Goal: Communication & Community: Participate in discussion

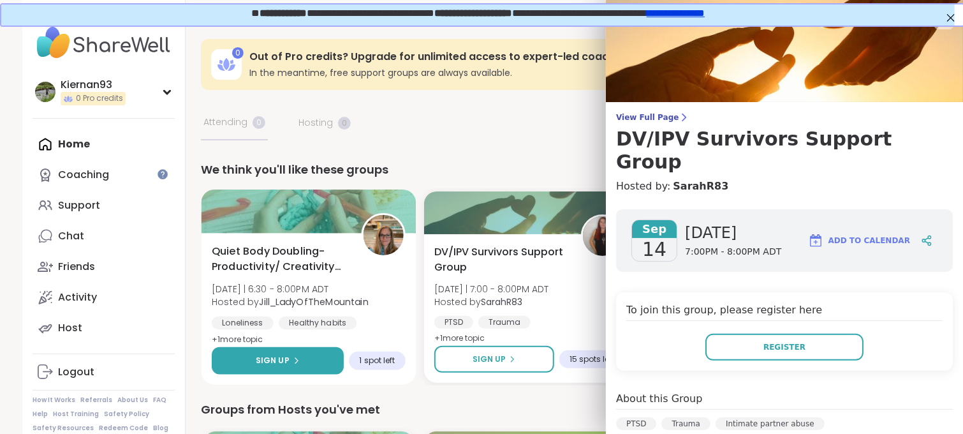
click at [292, 360] on icon at bounding box center [296, 361] width 8 height 8
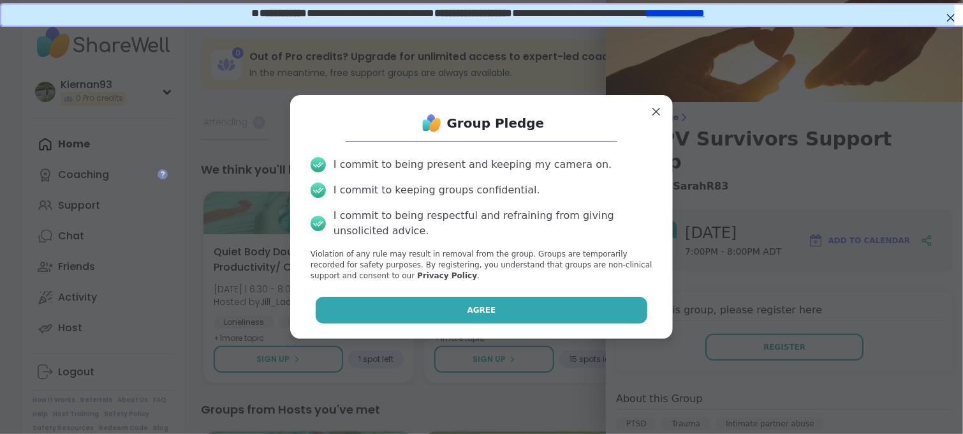
click at [434, 308] on button "Agree" at bounding box center [482, 310] width 332 height 27
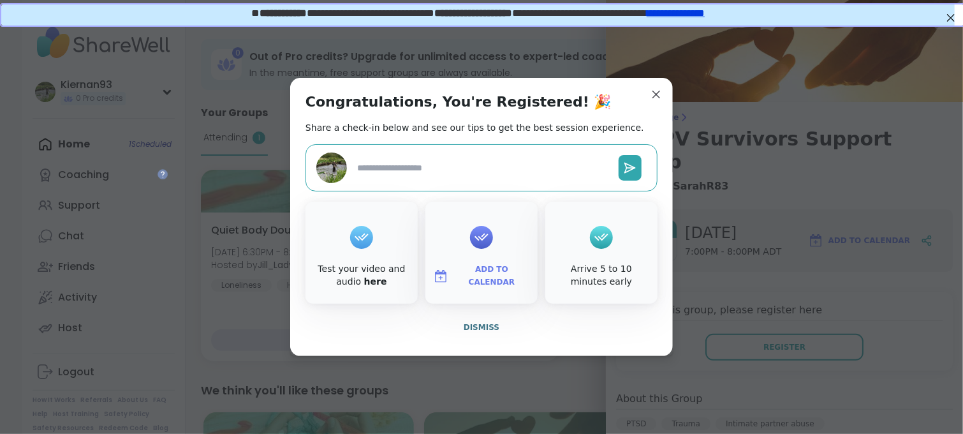
type textarea "*"
click at [482, 279] on span "Add to Calendar" at bounding box center [492, 275] width 77 height 25
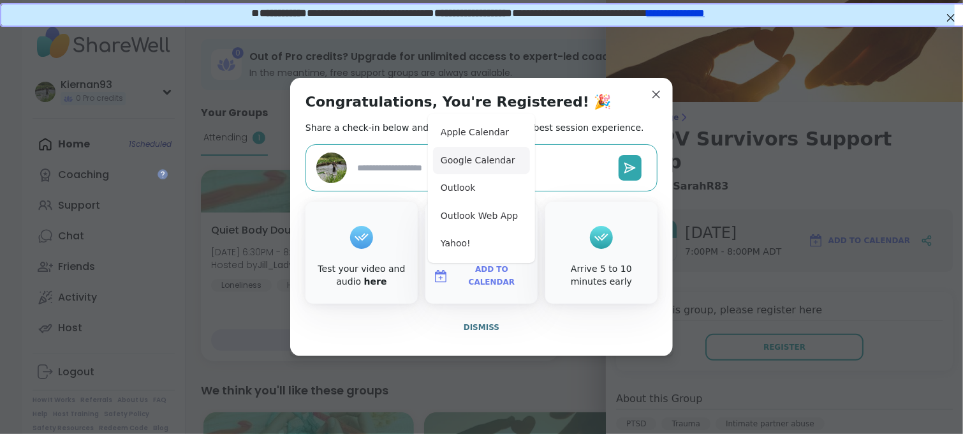
click at [475, 162] on button "Google Calendar" at bounding box center [481, 161] width 97 height 28
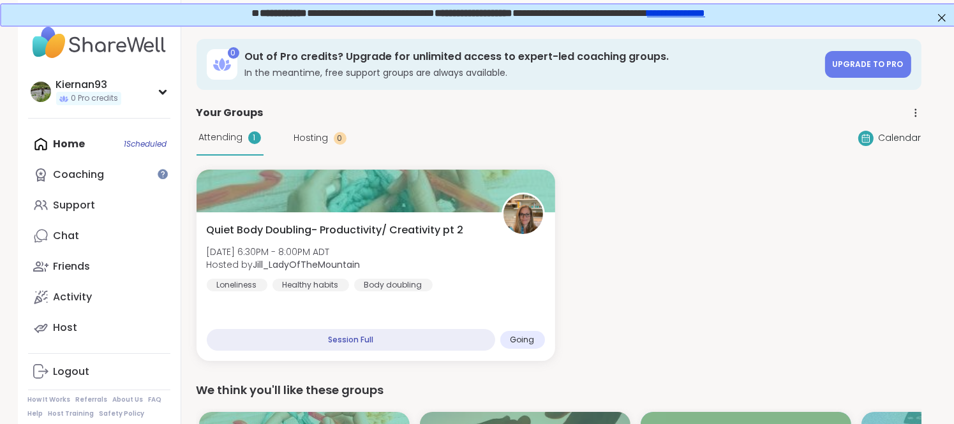
click at [537, 125] on div "Attending 1 Hosting 0 Calendar" at bounding box center [558, 138] width 725 height 35
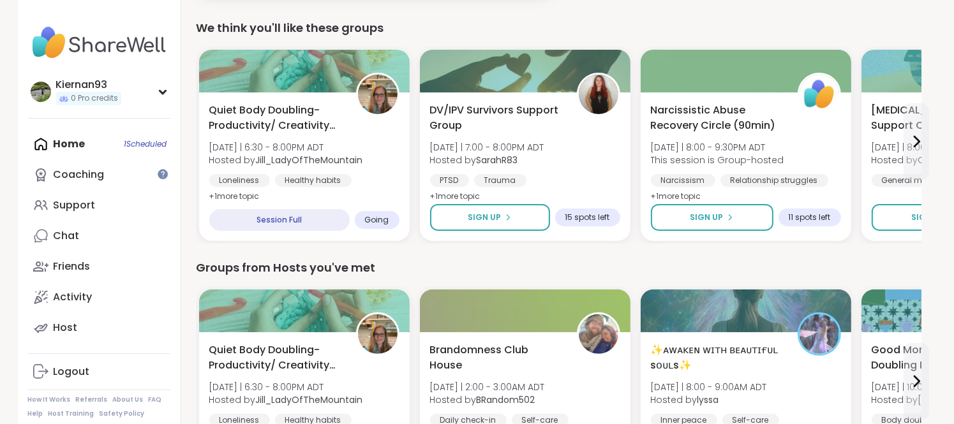
scroll to position [362, 0]
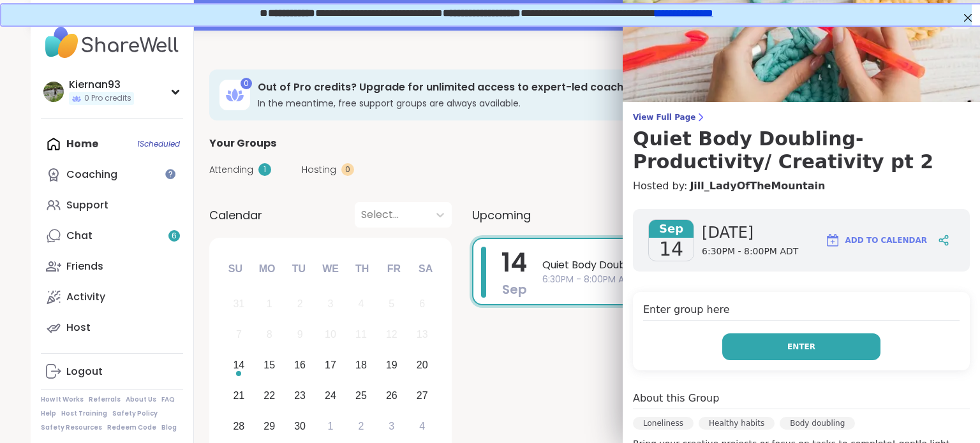
click at [822, 349] on button "Enter" at bounding box center [801, 347] width 158 height 27
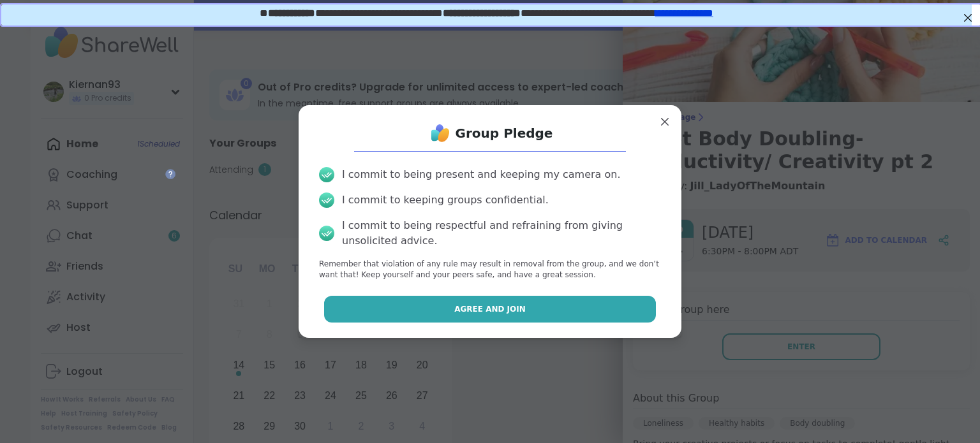
click at [500, 309] on span "Agree and Join" at bounding box center [489, 309] width 71 height 11
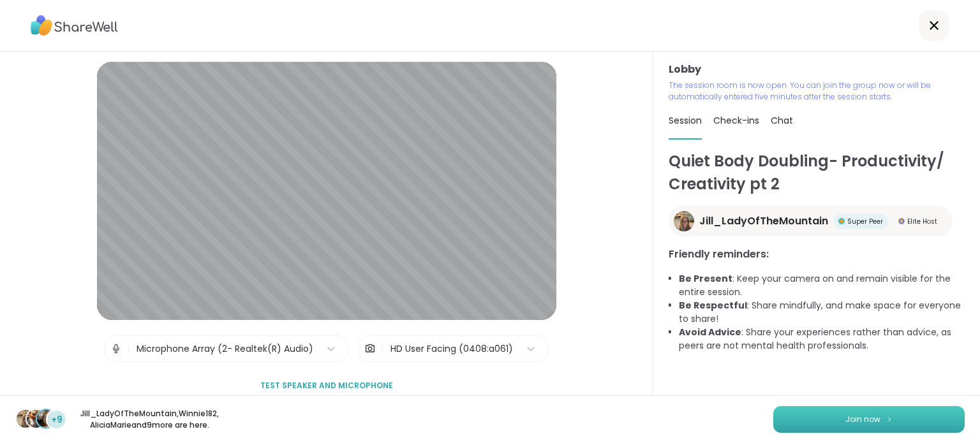
click at [796, 420] on button "Join now" at bounding box center [868, 419] width 191 height 27
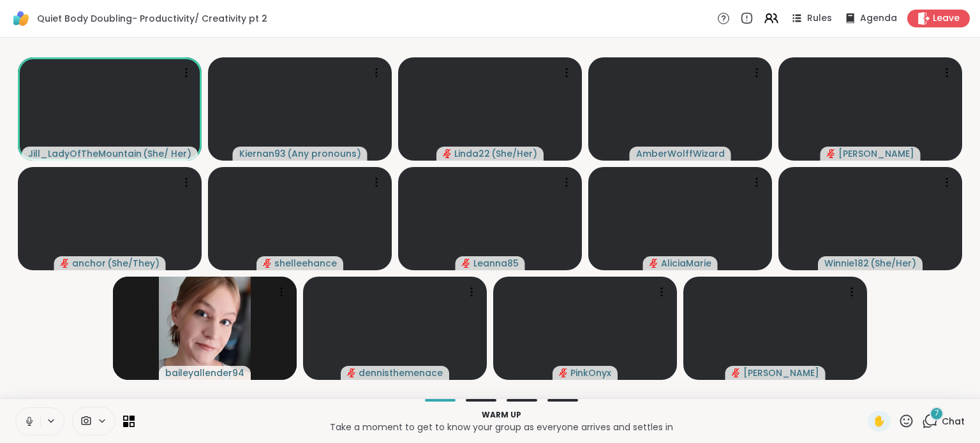
click at [27, 422] on icon at bounding box center [29, 422] width 6 height 4
click at [943, 417] on span "Chat" at bounding box center [953, 421] width 23 height 13
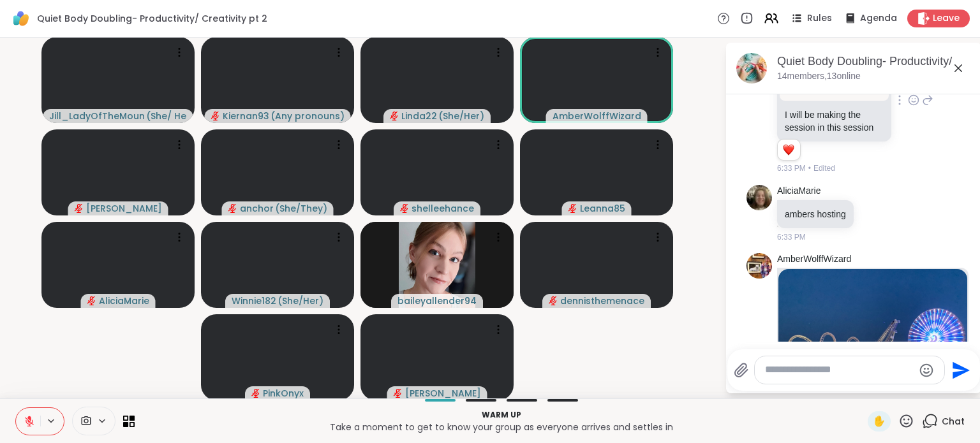
scroll to position [655, 0]
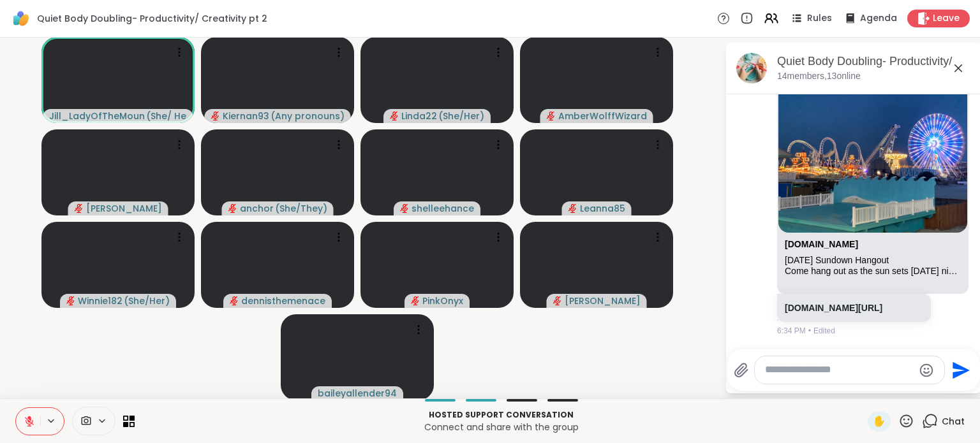
click at [795, 375] on textarea "Type your message" at bounding box center [839, 370] width 149 height 13
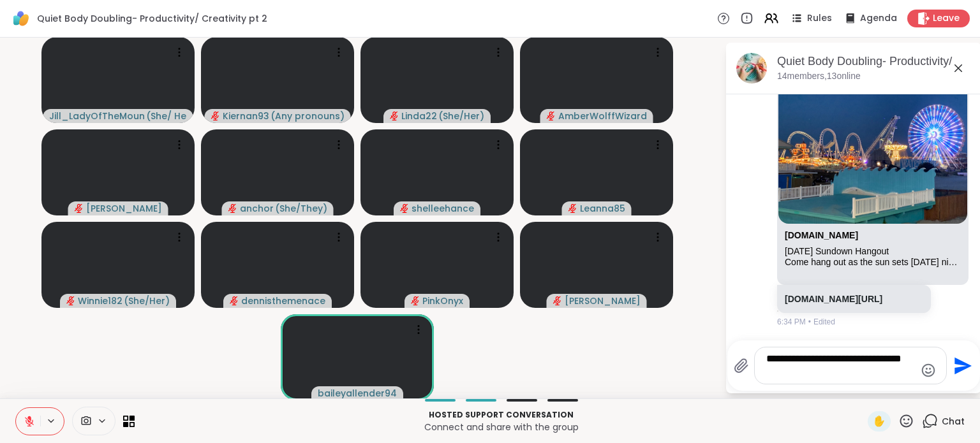
type textarea "**********"
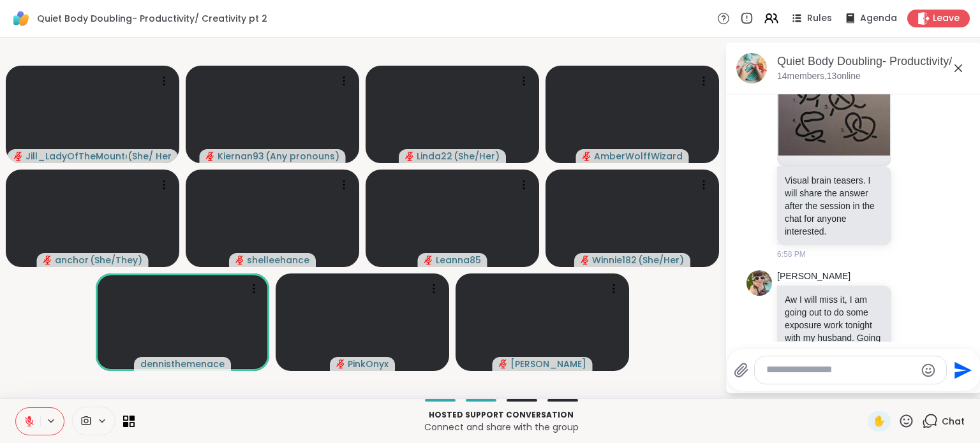
scroll to position [1708, 0]
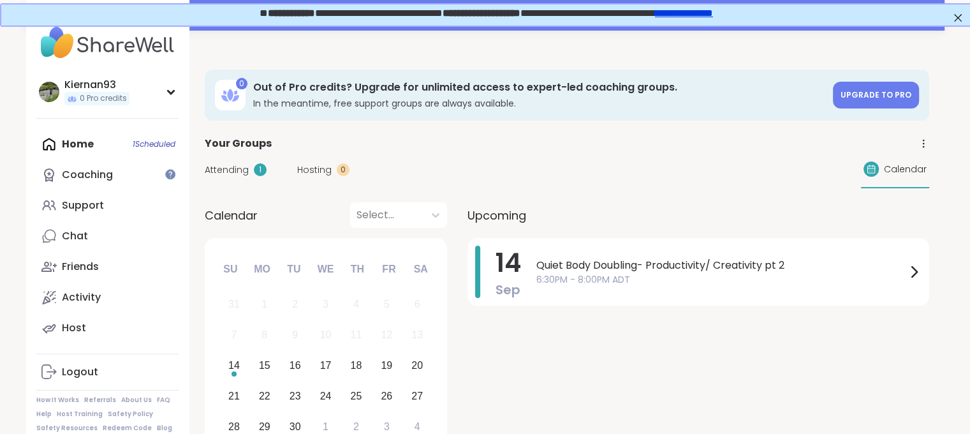
click at [76, 142] on div "Home 1 Scheduled Coaching Support Chat Friends Activity Host" at bounding box center [107, 236] width 142 height 214
click at [68, 205] on div "Support" at bounding box center [83, 205] width 42 height 14
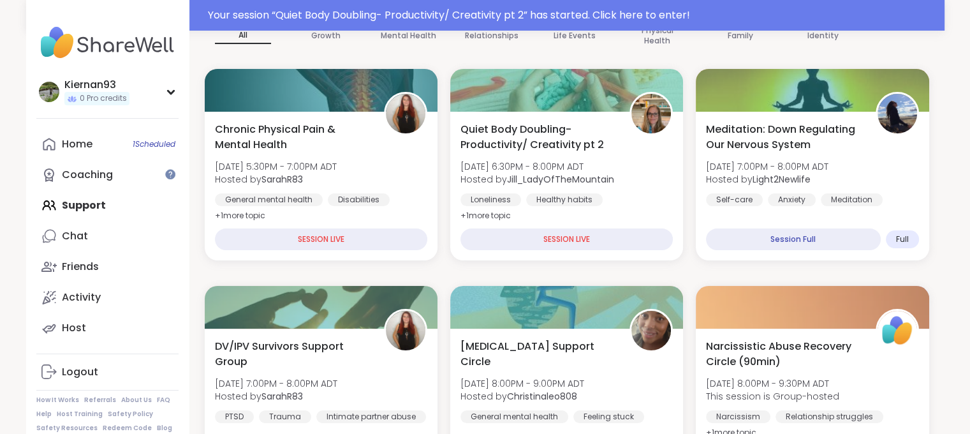
scroll to position [167, 0]
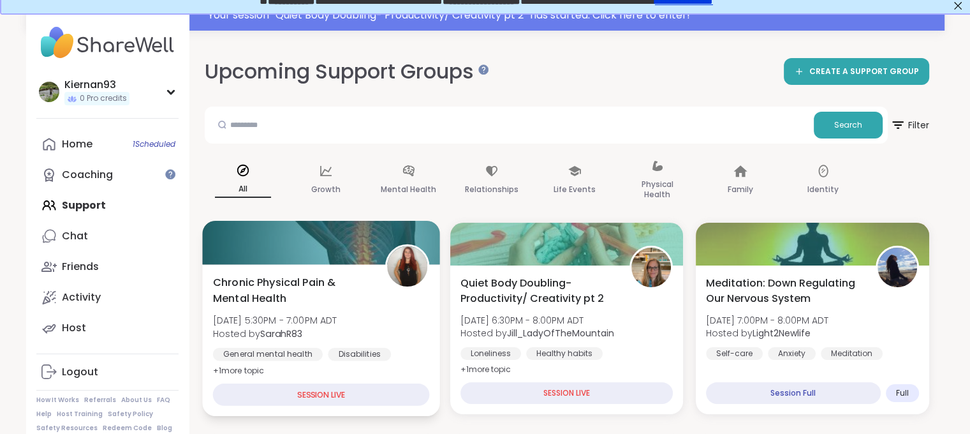
scroll to position [0, 0]
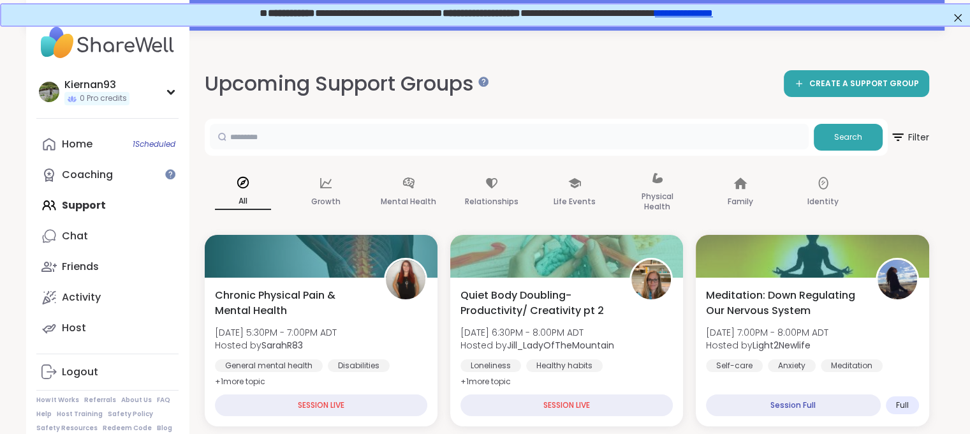
click at [368, 131] on input "text" at bounding box center [509, 137] width 599 height 26
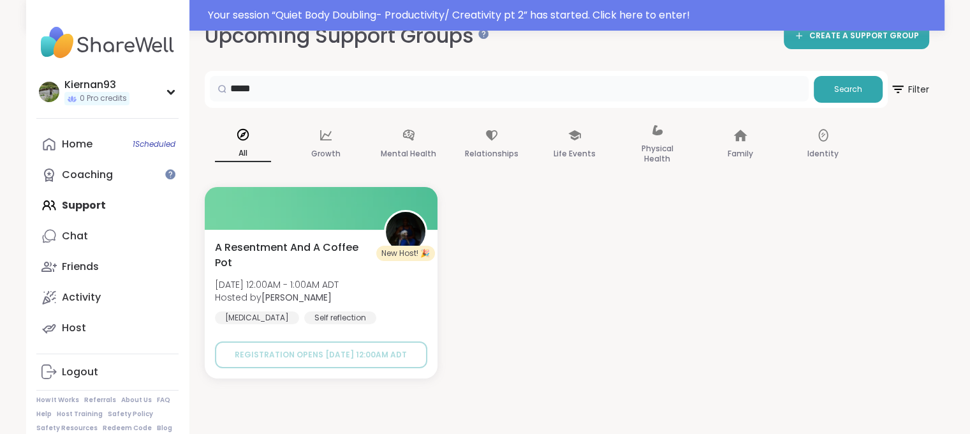
scroll to position [54, 0]
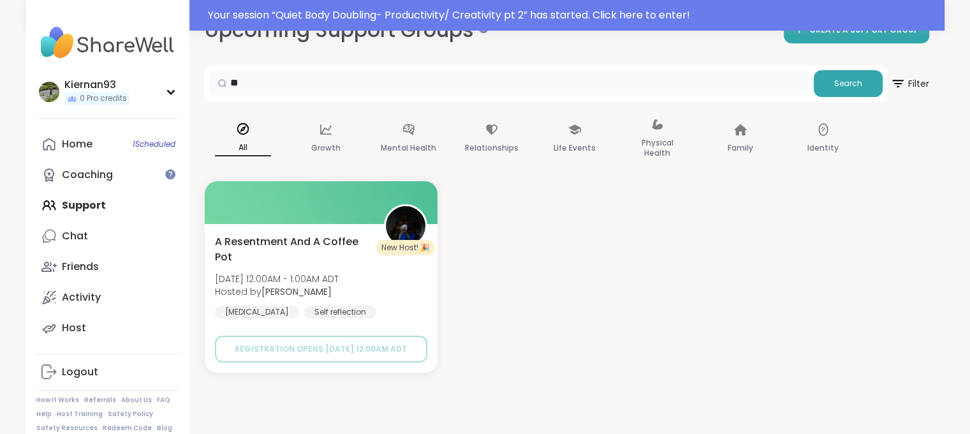
type input "*"
type input "********"
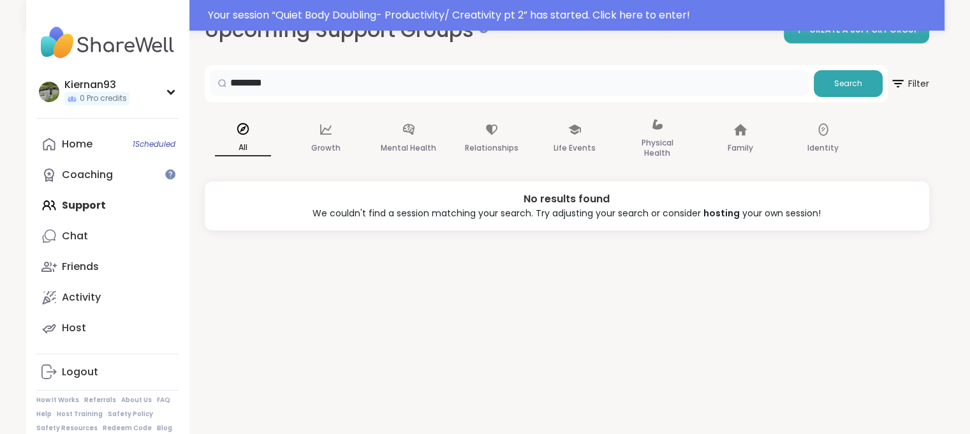
click at [324, 87] on input "********" at bounding box center [509, 83] width 599 height 26
type input "*"
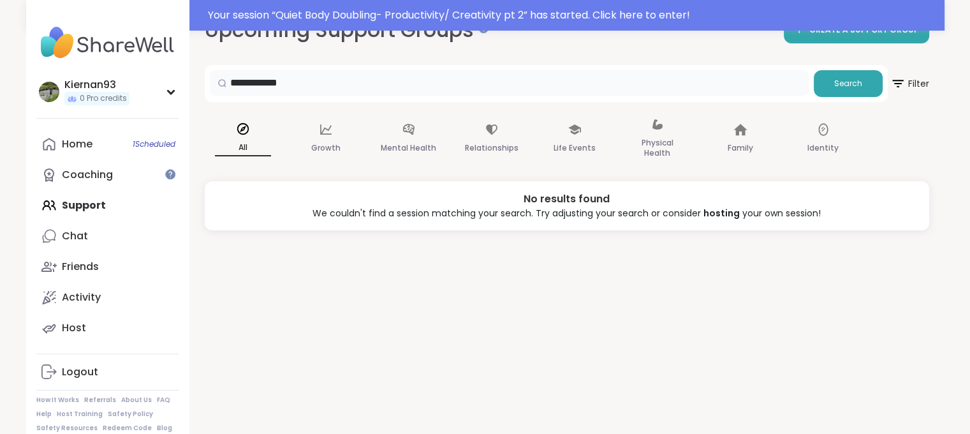
type input "**********"
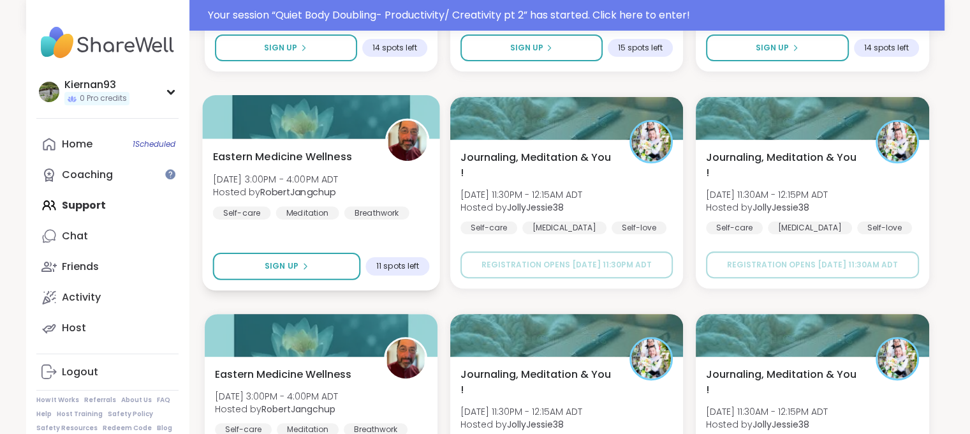
scroll to position [349, 0]
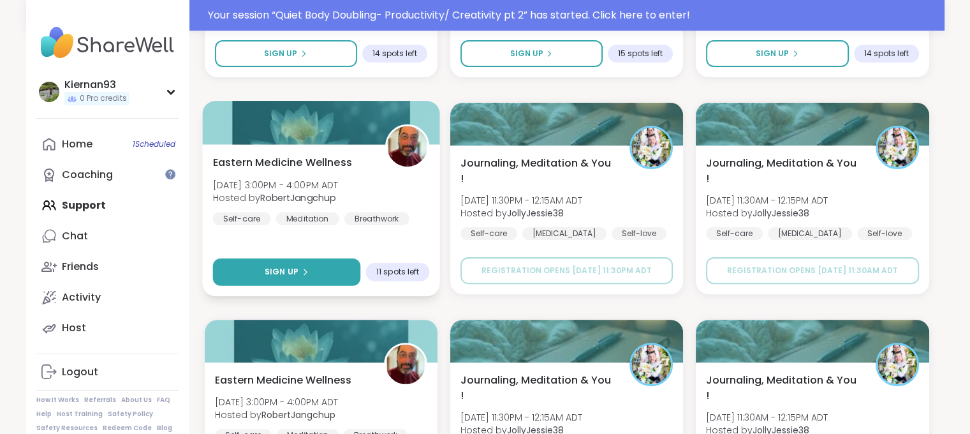
click at [301, 272] on icon at bounding box center [305, 272] width 8 height 8
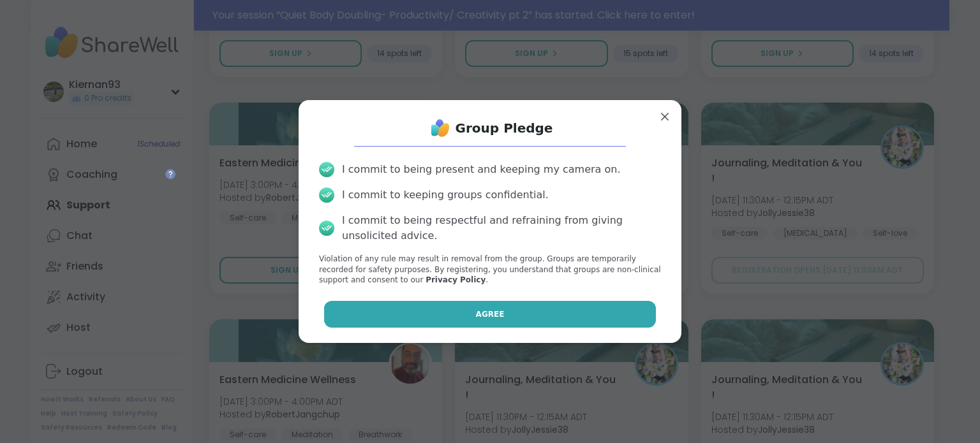
click at [423, 316] on button "Agree" at bounding box center [490, 314] width 332 height 27
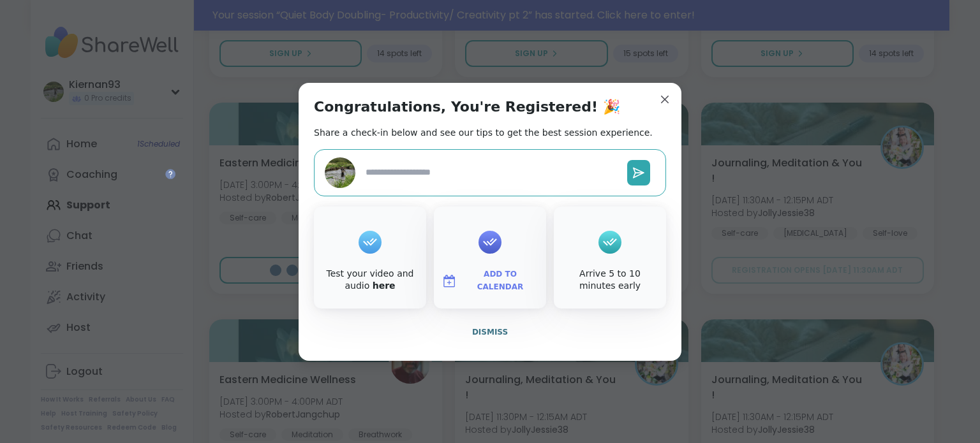
type textarea "*"
click at [485, 279] on span "Add to Calendar" at bounding box center [500, 281] width 77 height 25
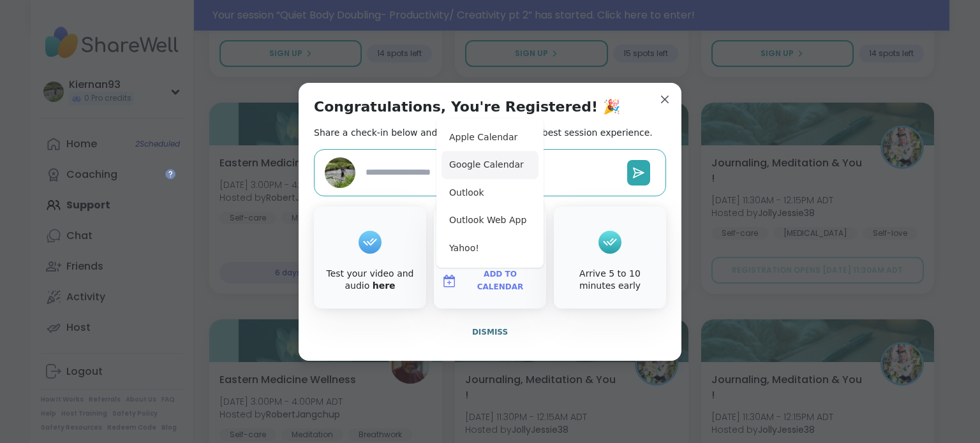
click at [485, 159] on button "Google Calendar" at bounding box center [489, 165] width 97 height 28
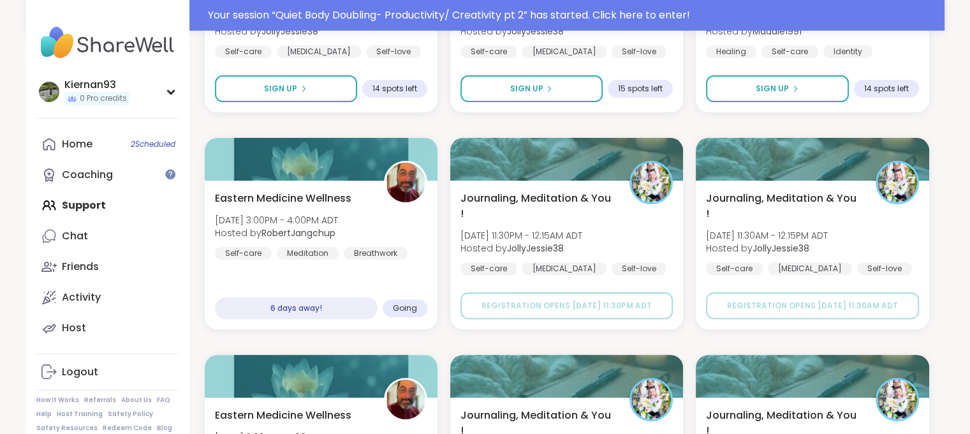
scroll to position [0, 0]
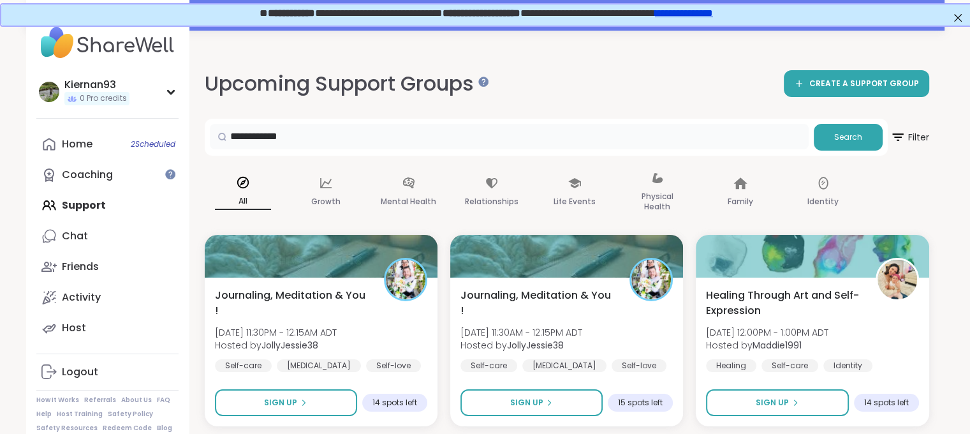
click at [314, 143] on input "**********" at bounding box center [509, 137] width 599 height 26
type input "*****"
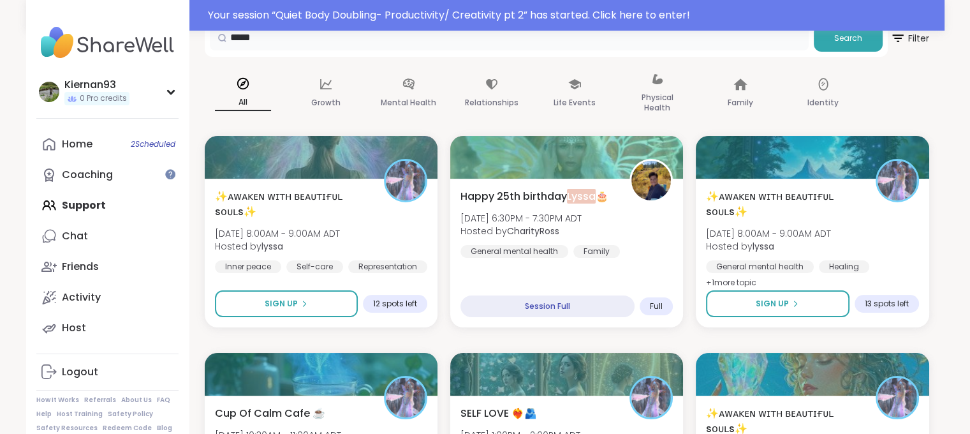
scroll to position [102, 0]
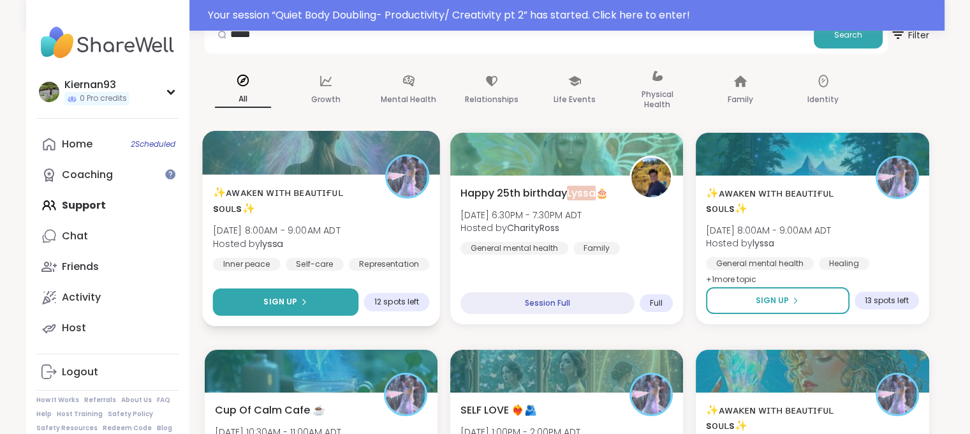
click at [296, 300] on span "Sign Up" at bounding box center [280, 301] width 34 height 11
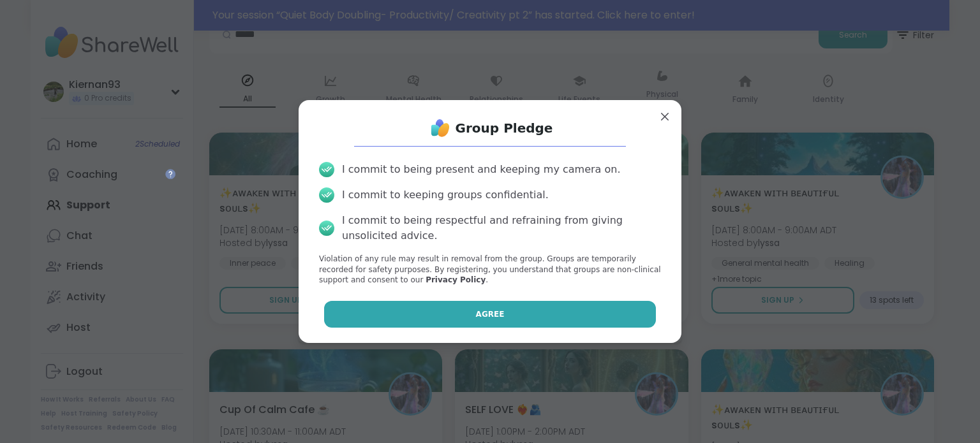
click at [457, 323] on button "Agree" at bounding box center [490, 314] width 332 height 27
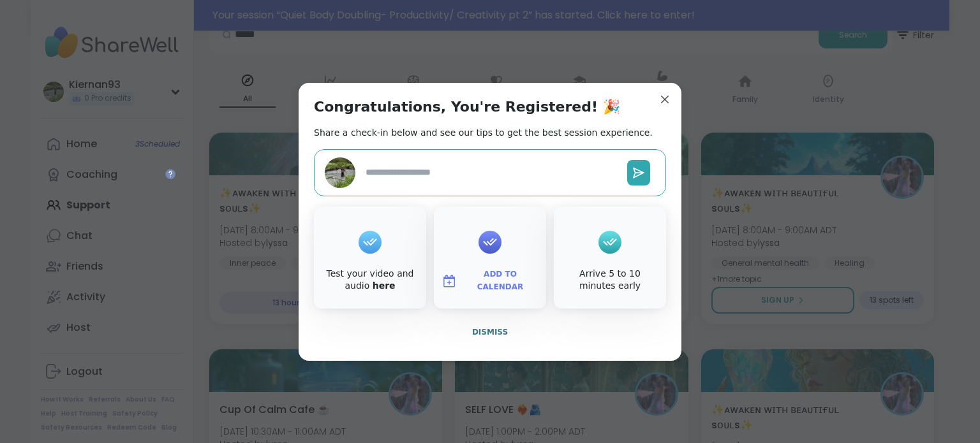
click at [490, 285] on span "Add to Calendar" at bounding box center [500, 281] width 77 height 25
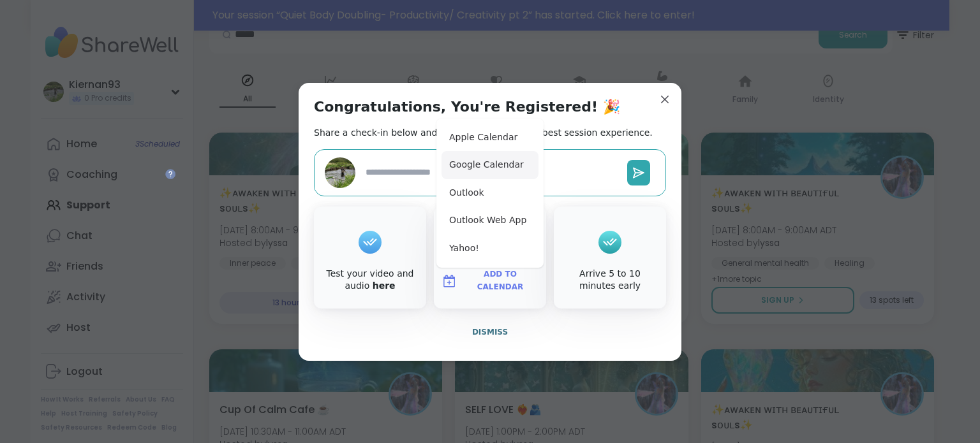
click at [523, 165] on button "Google Calendar" at bounding box center [489, 165] width 97 height 28
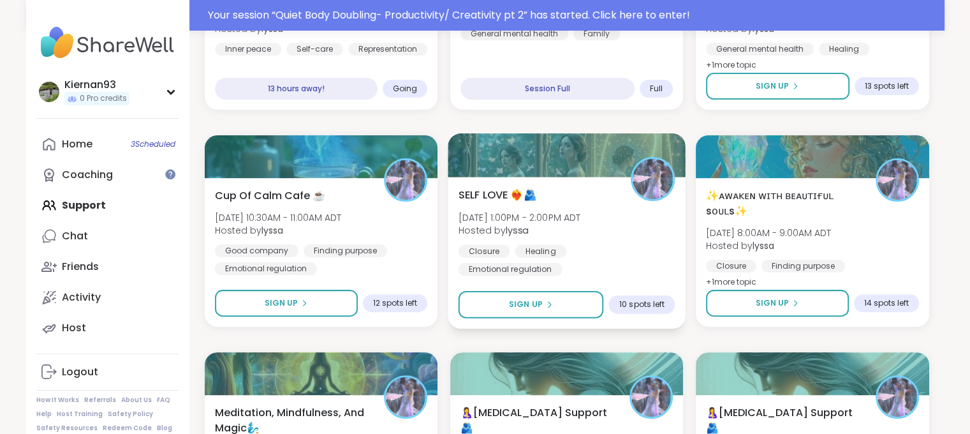
scroll to position [318, 0]
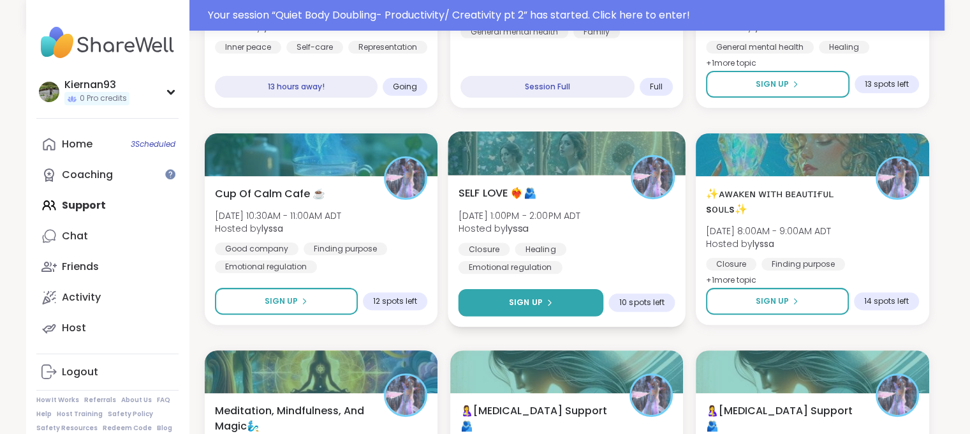
click at [518, 298] on span "Sign Up" at bounding box center [526, 302] width 34 height 11
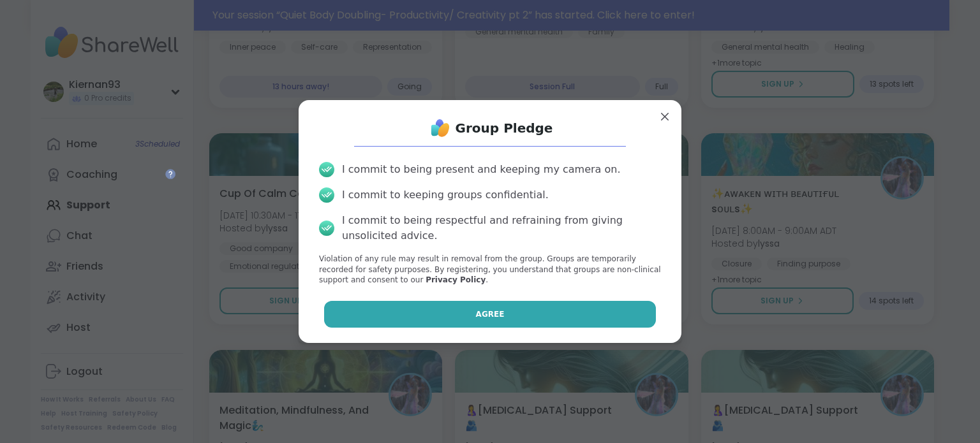
click at [514, 311] on button "Agree" at bounding box center [490, 314] width 332 height 27
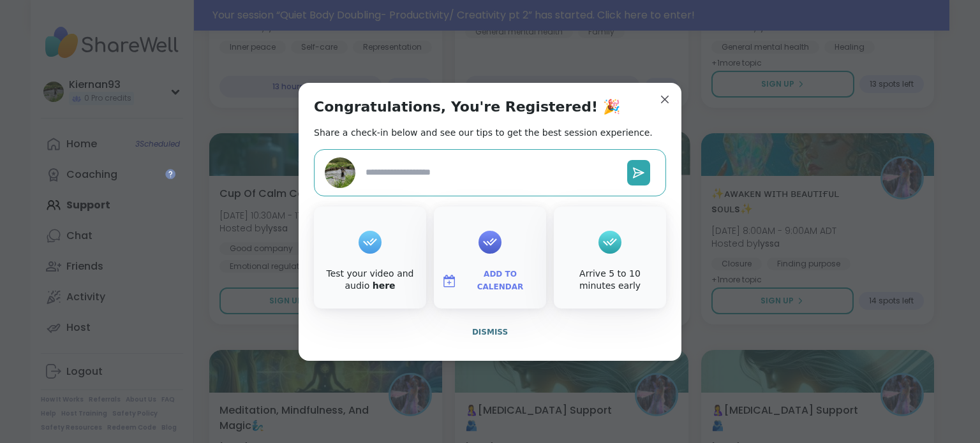
type textarea "*"
click at [470, 281] on span "Add to Calendar" at bounding box center [500, 281] width 77 height 25
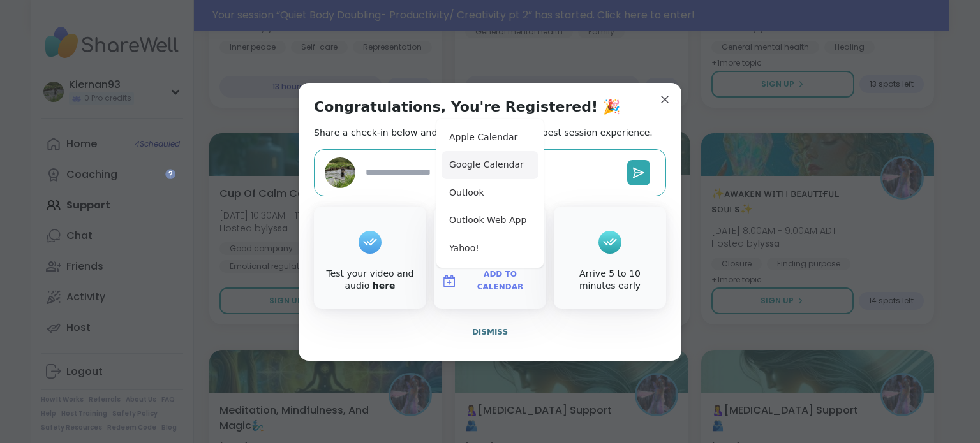
click at [505, 173] on button "Google Calendar" at bounding box center [489, 165] width 97 height 28
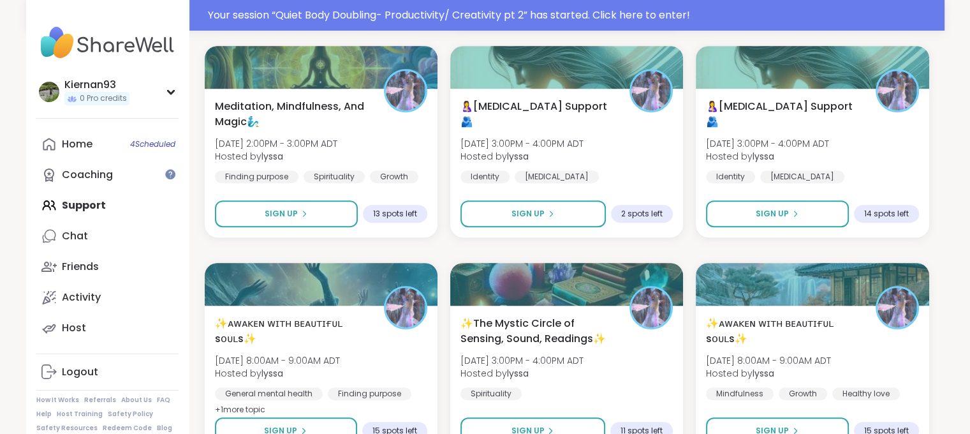
scroll to position [683, 0]
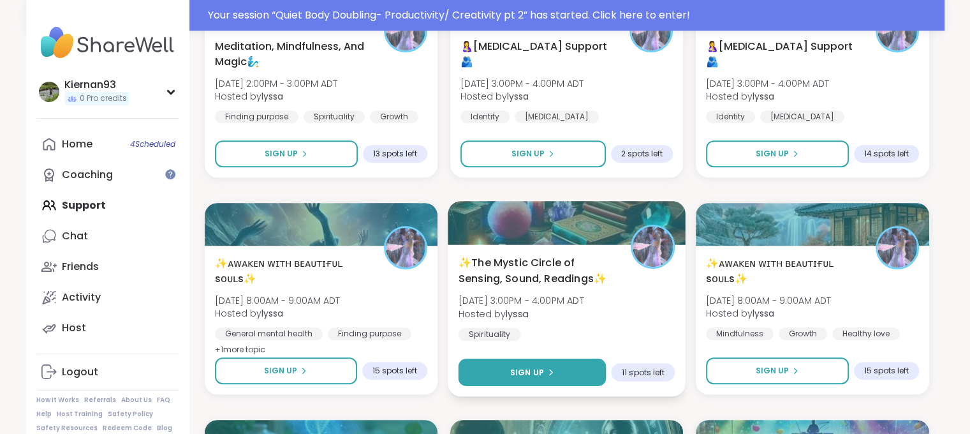
click at [522, 374] on span "Sign Up" at bounding box center [527, 371] width 34 height 11
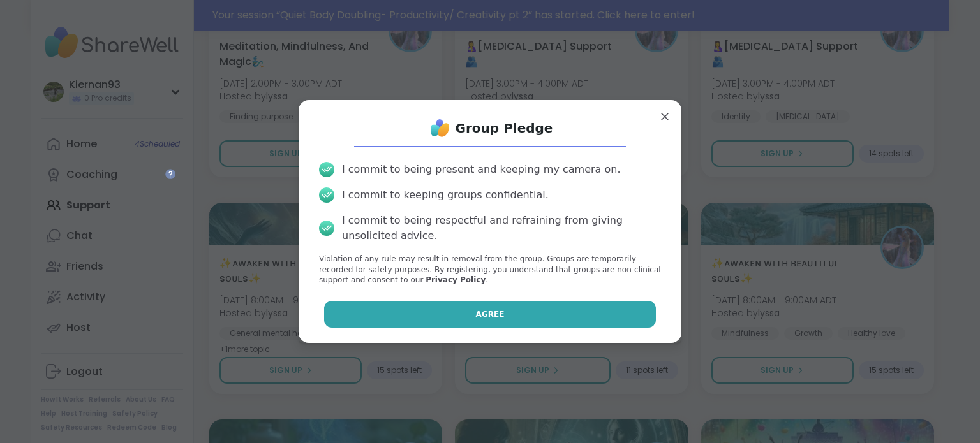
click at [573, 306] on button "Agree" at bounding box center [490, 314] width 332 height 27
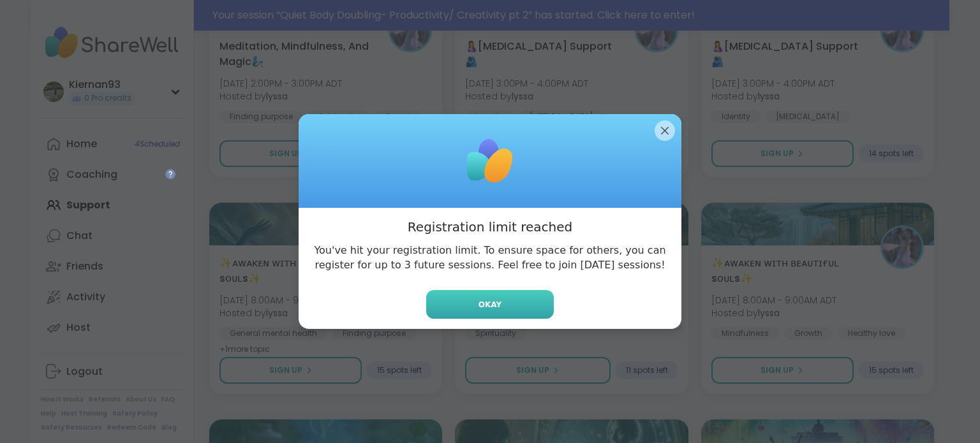
click at [526, 304] on button "Okay" at bounding box center [490, 304] width 128 height 29
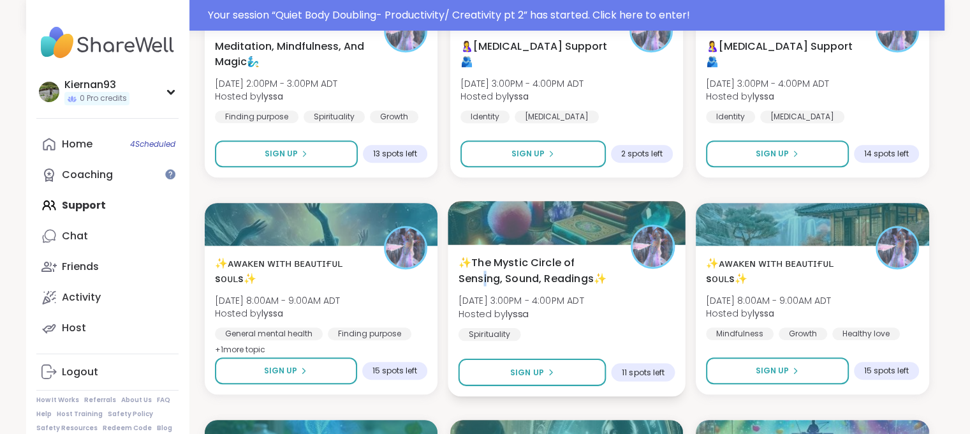
drag, startPoint x: 516, startPoint y: 263, endPoint x: 485, endPoint y: 272, distance: 32.5
click at [485, 272] on span "✨The Mystic Circle of Sensing, Sound, Readings✨" at bounding box center [537, 270] width 158 height 31
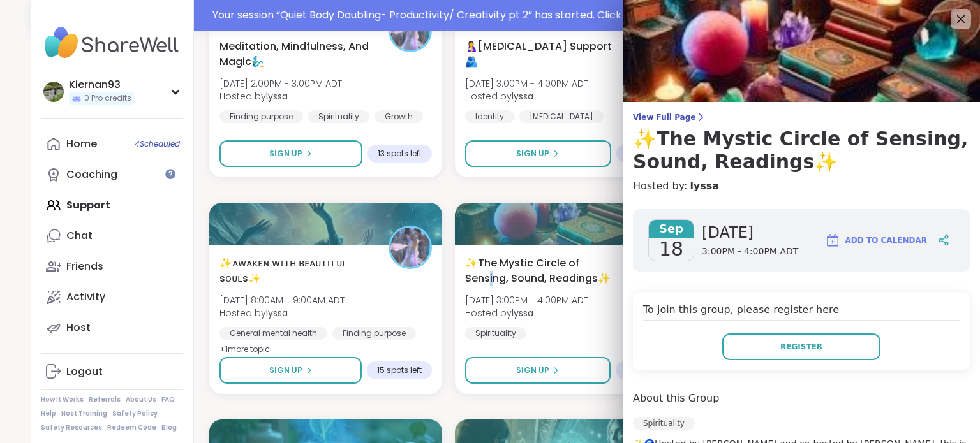
click at [848, 242] on span "Add to Calendar" at bounding box center [886, 240] width 82 height 11
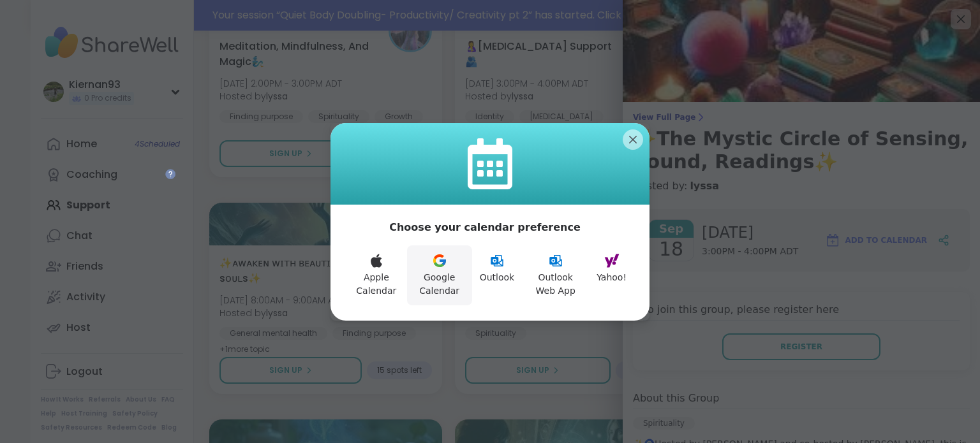
click at [417, 268] on button "Google Calendar" at bounding box center [439, 276] width 65 height 60
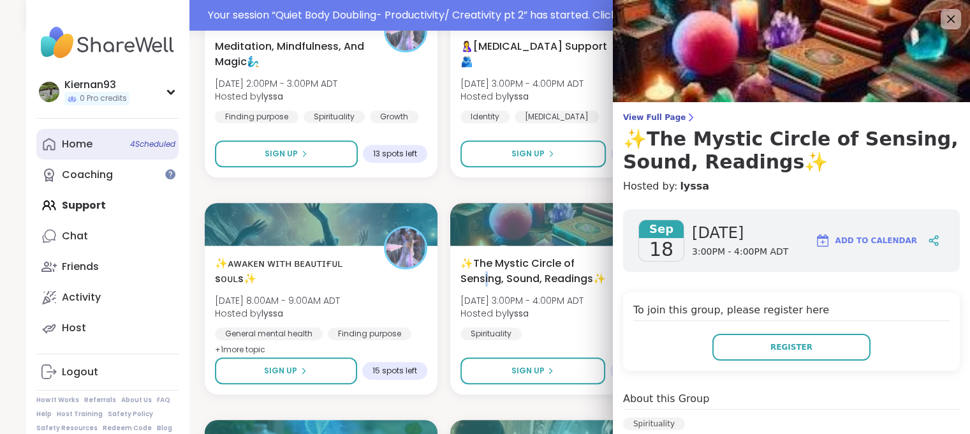
click at [122, 140] on link "Home 4 Scheduled" at bounding box center [107, 144] width 142 height 31
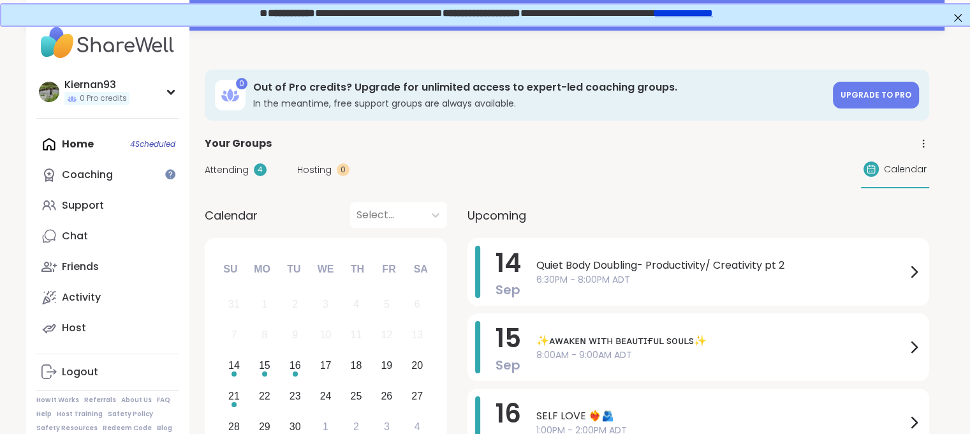
click at [135, 148] on div "Home 4 Scheduled Coaching Support Chat Friends Activity Host" at bounding box center [107, 236] width 142 height 214
click at [79, 147] on div "Home 4 Scheduled Coaching Support Chat Friends Activity Host" at bounding box center [107, 236] width 142 height 214
click at [891, 88] on link "Upgrade to Pro" at bounding box center [876, 95] width 86 height 27
click at [77, 201] on div "Support" at bounding box center [83, 205] width 42 height 14
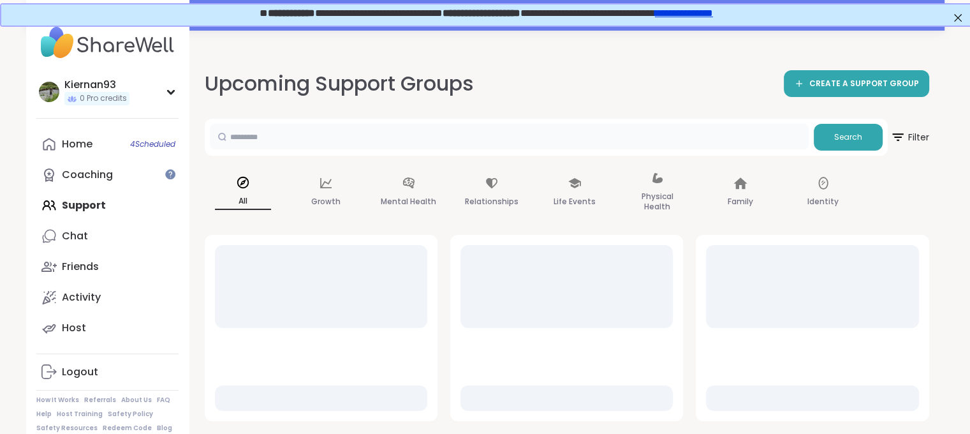
click at [286, 128] on input "text" at bounding box center [509, 137] width 599 height 26
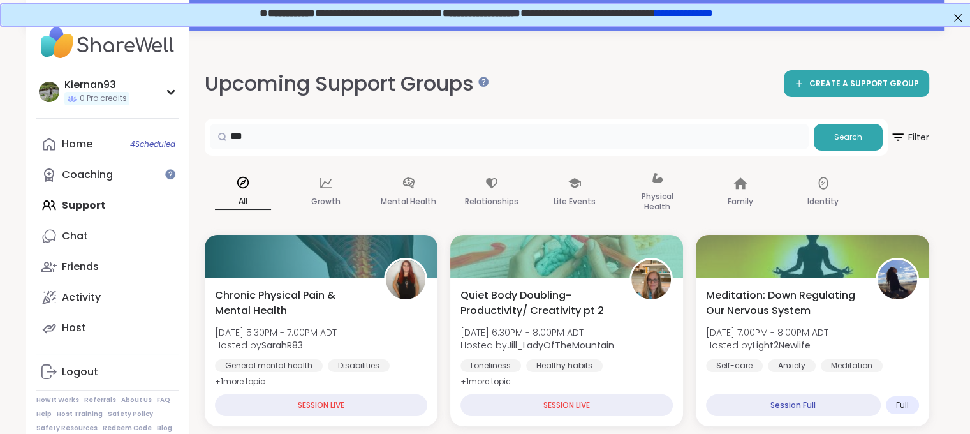
type input "***"
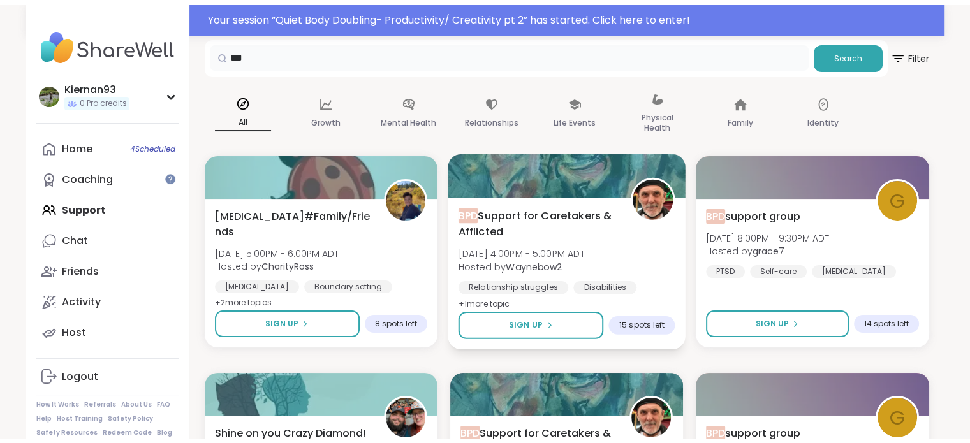
scroll to position [83, 0]
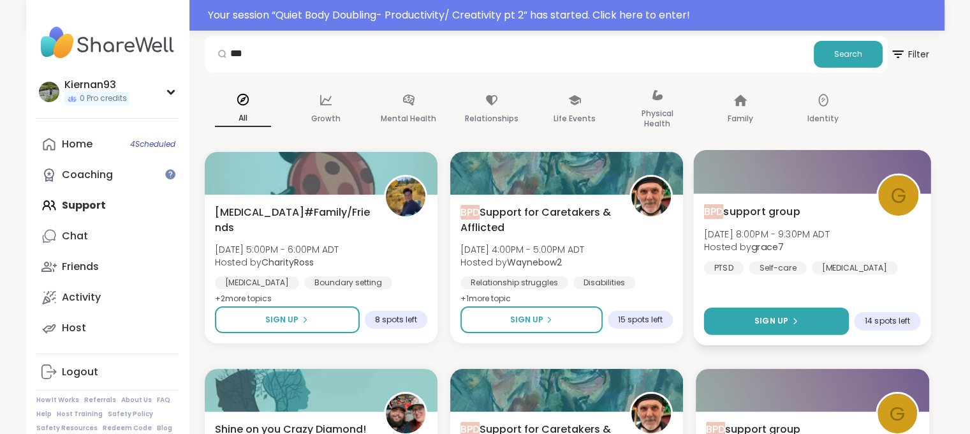
click at [776, 331] on button "Sign Up" at bounding box center [776, 321] width 145 height 27
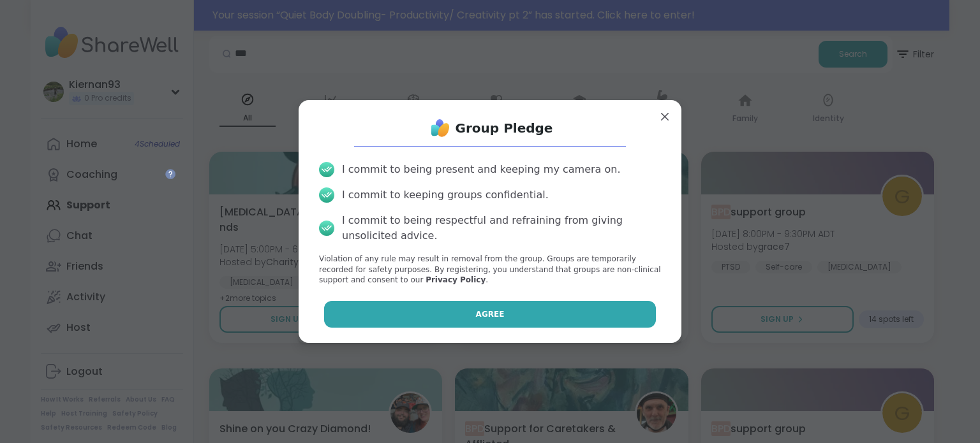
click at [531, 323] on button "Agree" at bounding box center [490, 314] width 332 height 27
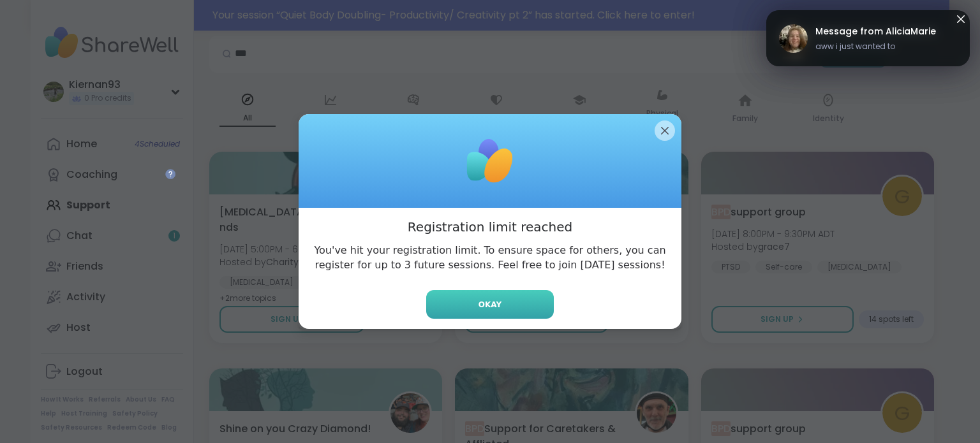
click at [496, 303] on button "Okay" at bounding box center [490, 304] width 128 height 29
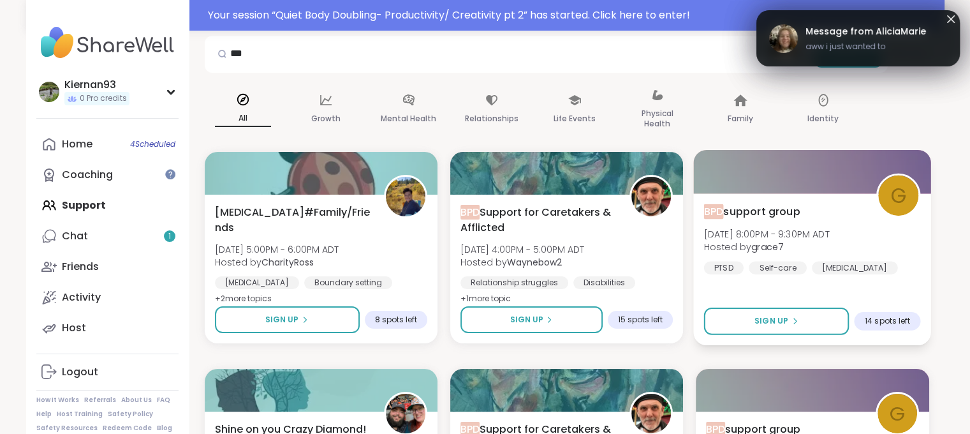
click at [784, 207] on span "BPD support group" at bounding box center [752, 211] width 96 height 15
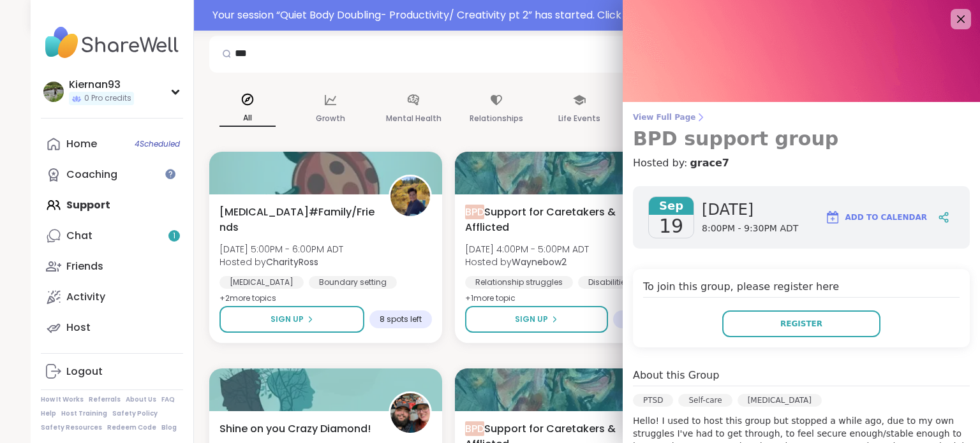
click at [679, 138] on h3 "BPD support group" at bounding box center [801, 139] width 337 height 23
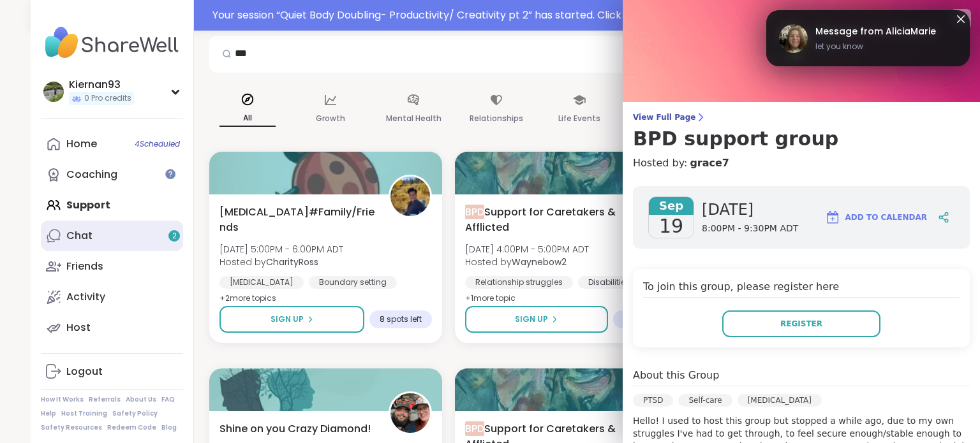
click at [80, 234] on div "Chat 2" at bounding box center [79, 236] width 26 height 14
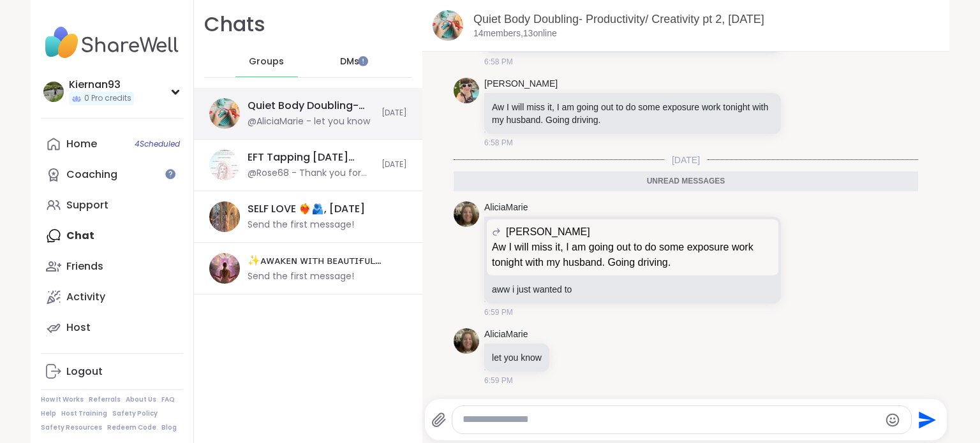
click at [317, 106] on div "Quiet Body Doubling- Productivity/ Creativity pt 2, Sep 14" at bounding box center [311, 106] width 126 height 14
click at [592, 17] on link "Quiet Body Doubling- Productivity/ Creativity pt 2, Sep 14" at bounding box center [618, 19] width 291 height 13
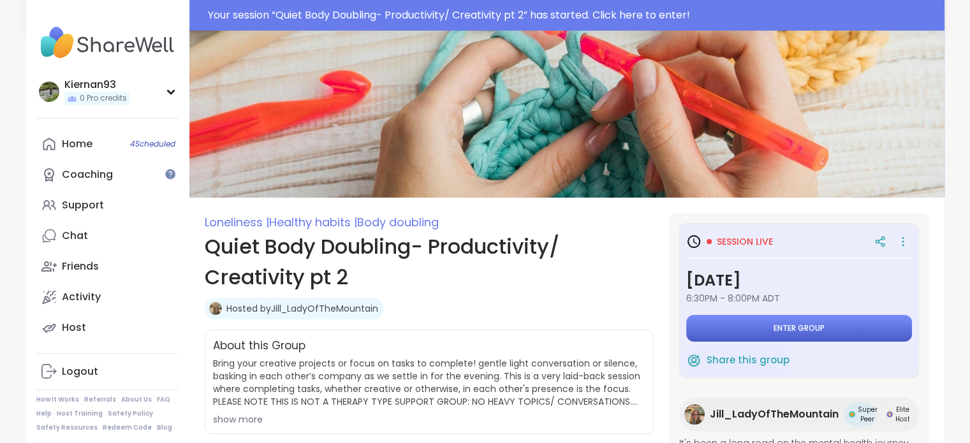
click at [790, 323] on span "Enter group" at bounding box center [799, 328] width 51 height 10
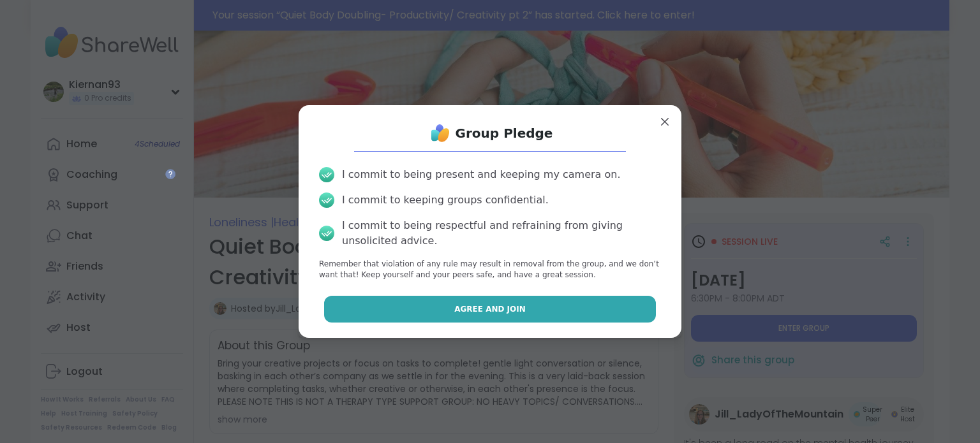
click at [519, 313] on button "Agree and Join" at bounding box center [490, 309] width 332 height 27
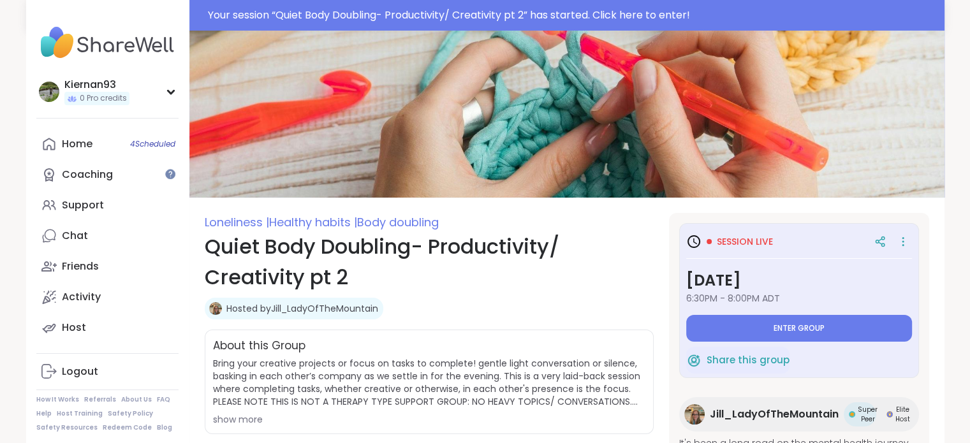
type textarea "*"
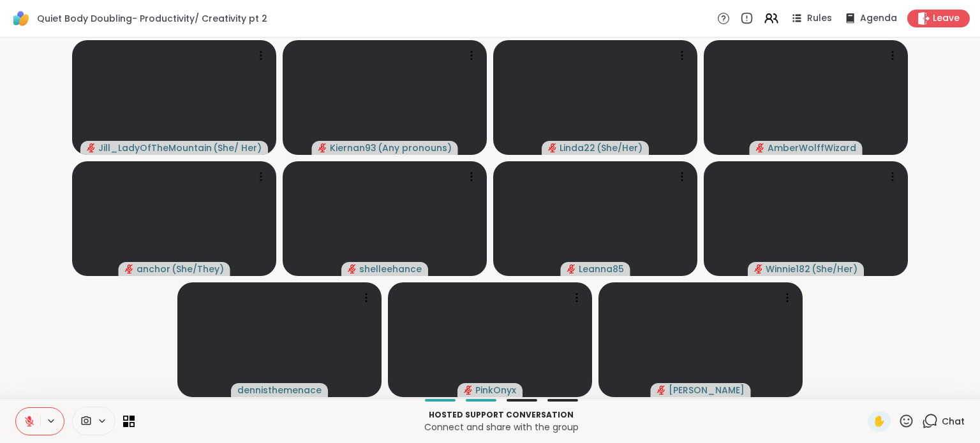
click at [83, 422] on icon at bounding box center [85, 421] width 11 height 12
click at [86, 422] on icon at bounding box center [85, 421] width 11 height 12
click at [942, 422] on span "Chat" at bounding box center [953, 421] width 23 height 13
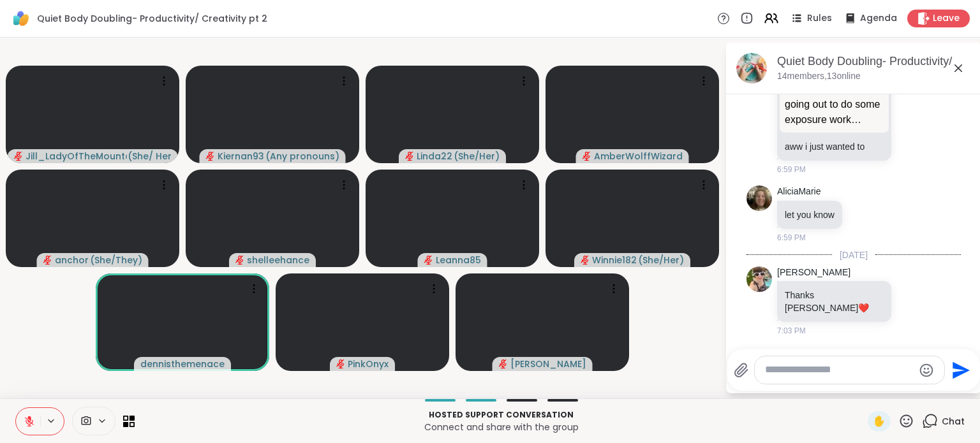
scroll to position [2136, 0]
click at [84, 418] on icon at bounding box center [85, 421] width 11 height 12
click at [85, 424] on icon at bounding box center [85, 421] width 11 height 12
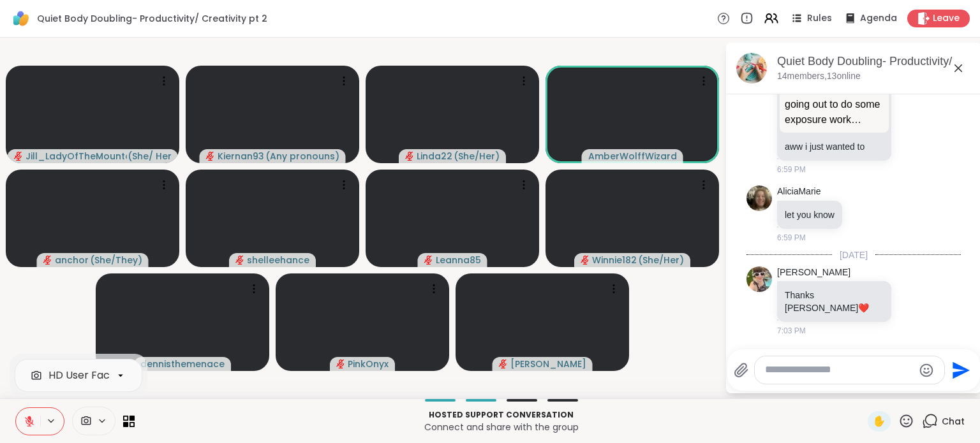
click at [82, 420] on icon at bounding box center [87, 421] width 10 height 9
click at [87, 420] on icon at bounding box center [85, 421] width 11 height 12
click at [98, 420] on icon at bounding box center [102, 421] width 10 height 11
click at [89, 420] on icon at bounding box center [85, 421] width 11 height 12
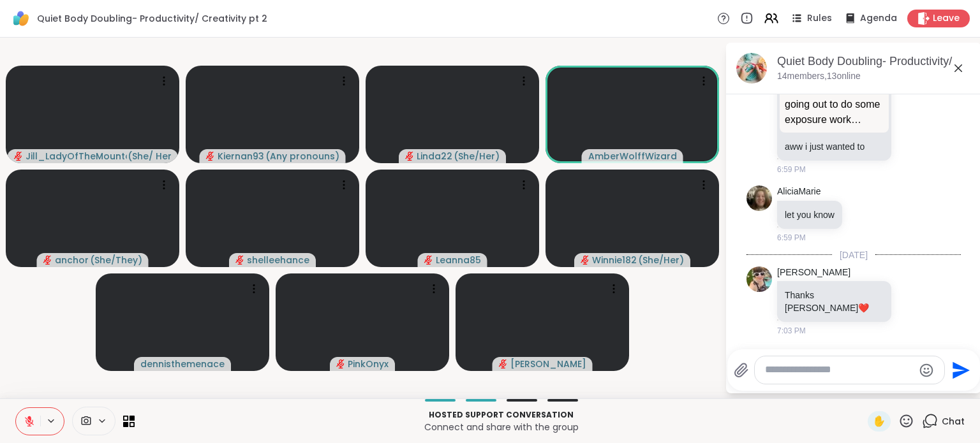
click at [89, 420] on icon at bounding box center [85, 421] width 11 height 12
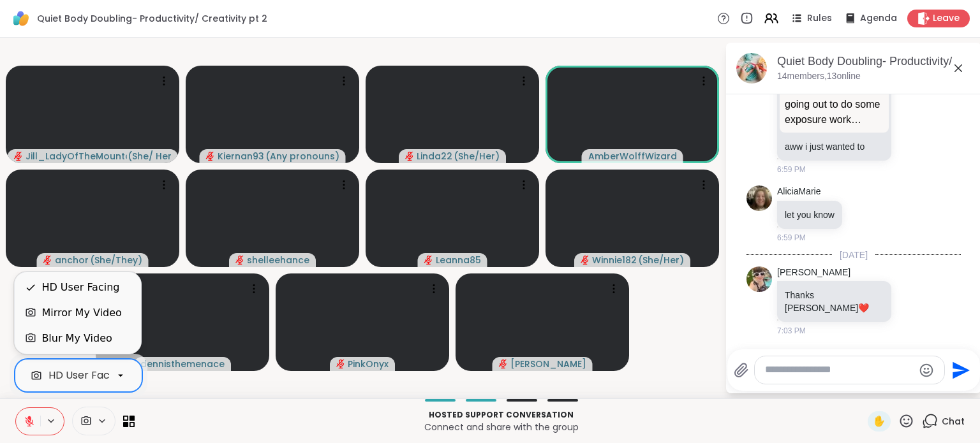
click at [40, 376] on icon at bounding box center [37, 375] width 10 height 9
click at [216, 404] on div "3 results available. Use Up and Down to choose options, press Enter to select t…" at bounding box center [490, 421] width 980 height 45
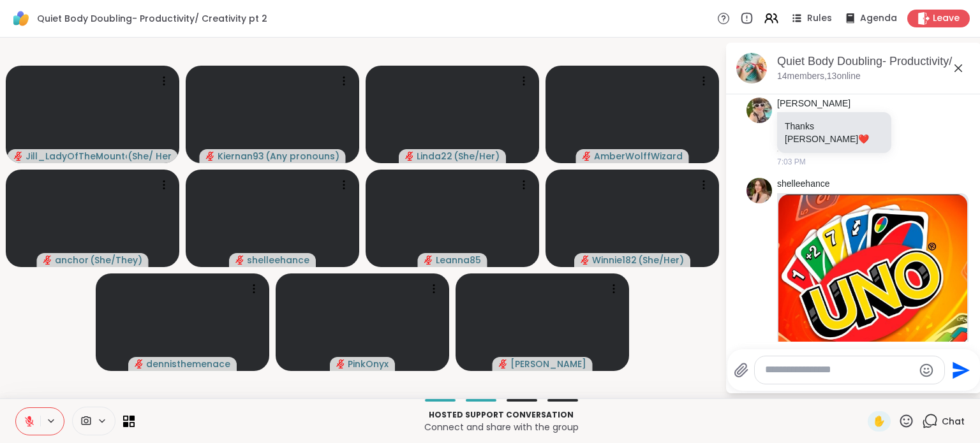
scroll to position [2450, 0]
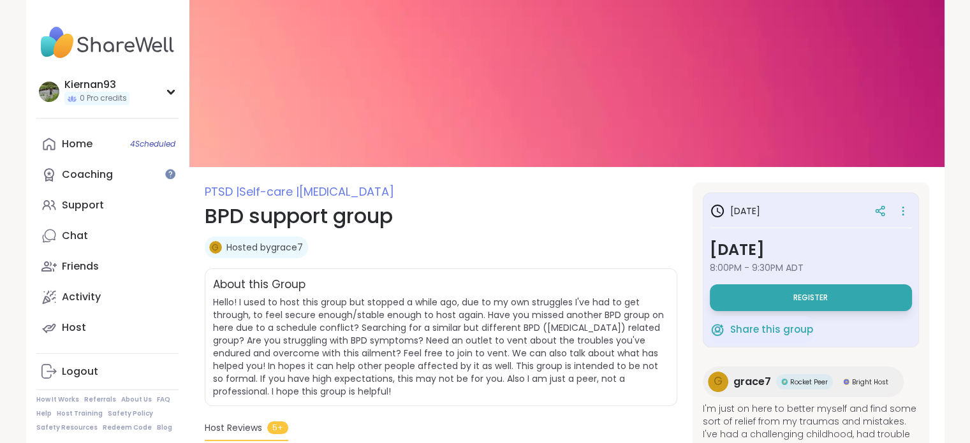
scroll to position [112, 0]
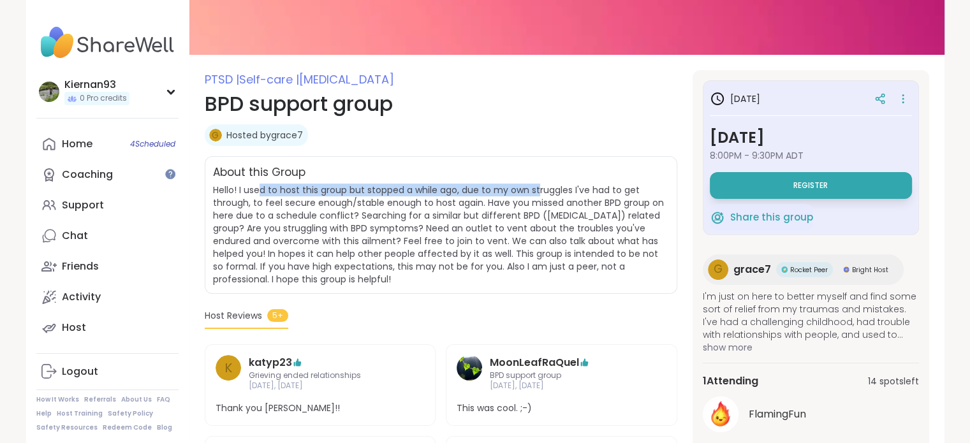
drag, startPoint x: 262, startPoint y: 188, endPoint x: 541, endPoint y: 193, distance: 279.5
click at [541, 193] on span "Hello! I used to host this group but stopped a while ago, due to my own struggl…" at bounding box center [438, 235] width 451 height 102
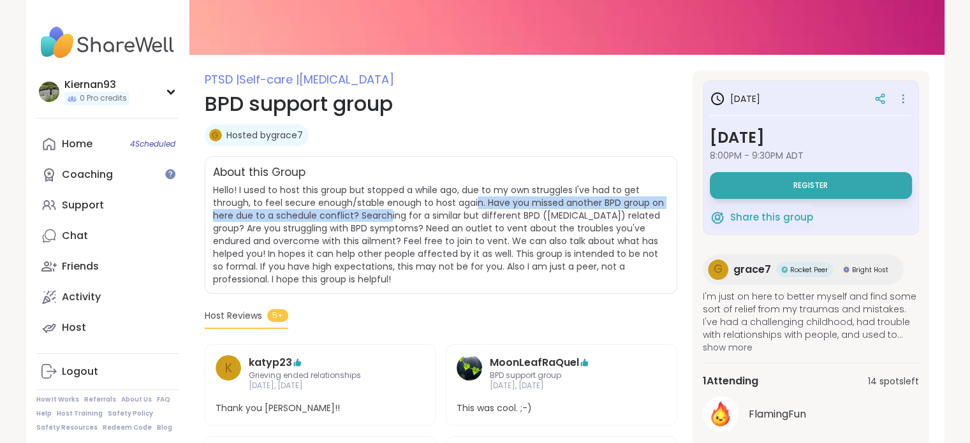
drag, startPoint x: 475, startPoint y: 198, endPoint x: 388, endPoint y: 211, distance: 87.7
click at [388, 211] on span "Hello! I used to host this group but stopped a while ago, due to my own struggl…" at bounding box center [438, 235] width 451 height 102
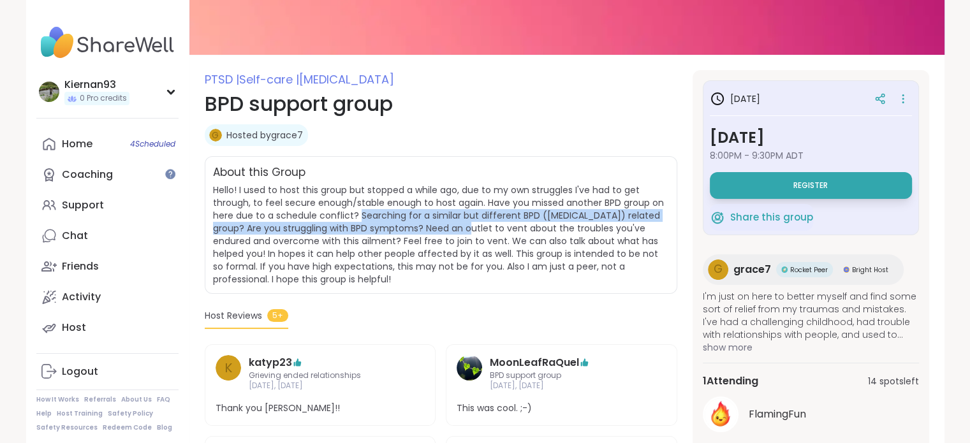
drag, startPoint x: 357, startPoint y: 211, endPoint x: 459, endPoint y: 233, distance: 105.0
click at [459, 233] on span "Hello! I used to host this group but stopped a while ago, due to my own struggl…" at bounding box center [438, 235] width 451 height 102
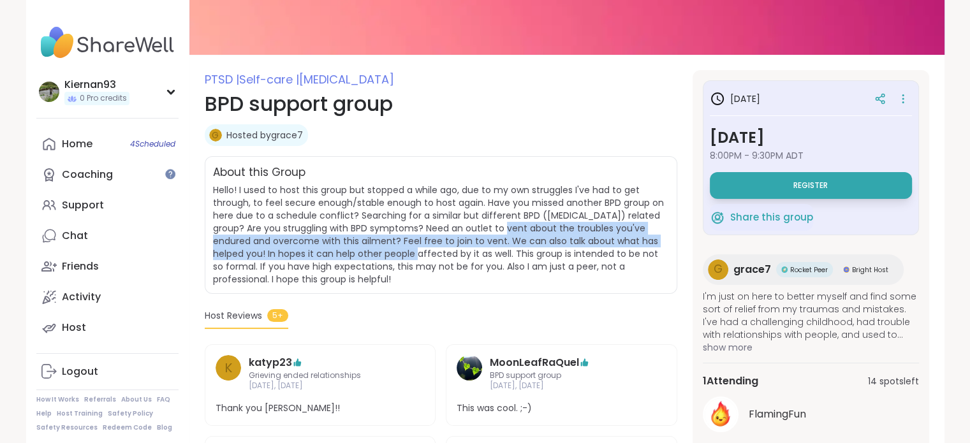
drag, startPoint x: 508, startPoint y: 226, endPoint x: 411, endPoint y: 255, distance: 101.0
click at [411, 255] on span "Hello! I used to host this group but stopped a while ago, due to my own struggl…" at bounding box center [438, 235] width 451 height 102
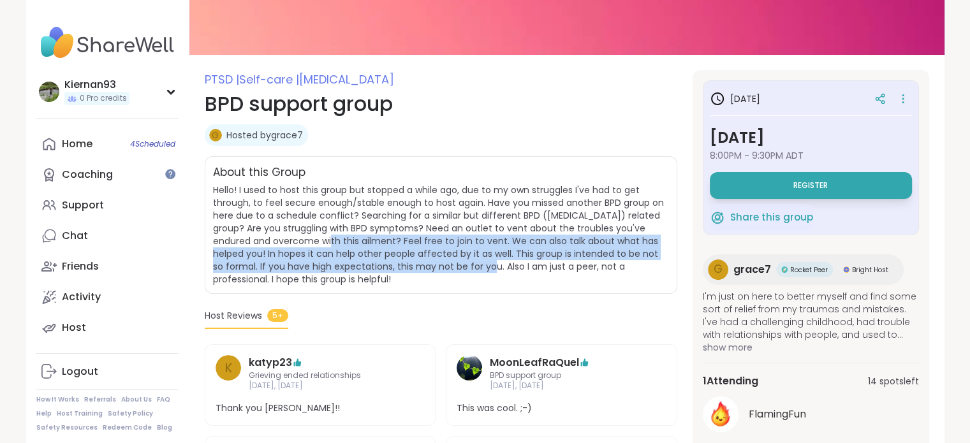
drag, startPoint x: 314, startPoint y: 245, endPoint x: 496, endPoint y: 262, distance: 182.6
click at [496, 262] on span "Hello! I used to host this group but stopped a while ago, due to my own struggl…" at bounding box center [438, 235] width 451 height 102
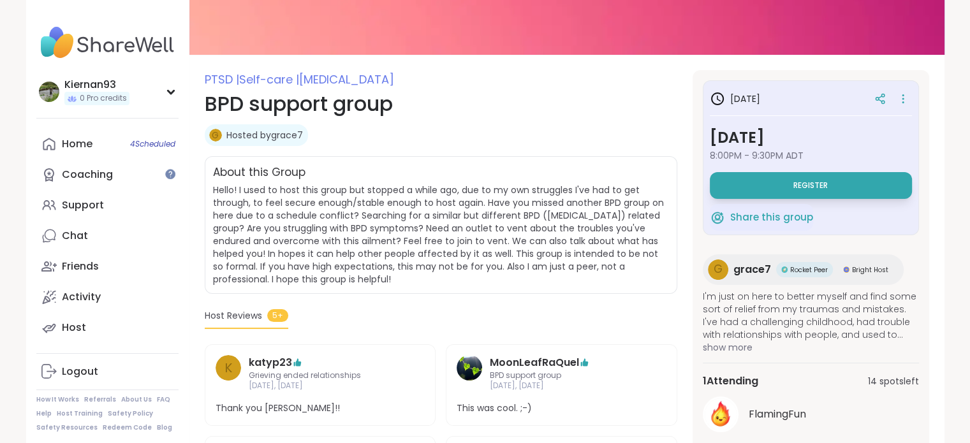
scroll to position [112, 0]
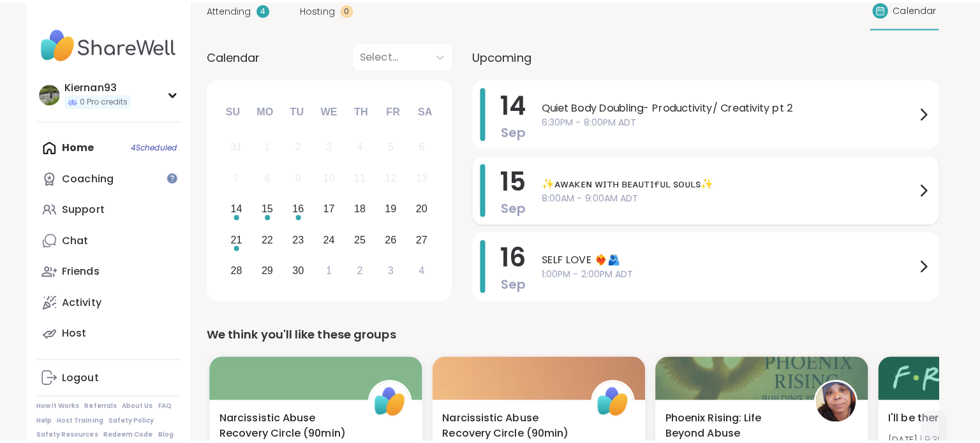
scroll to position [65, 0]
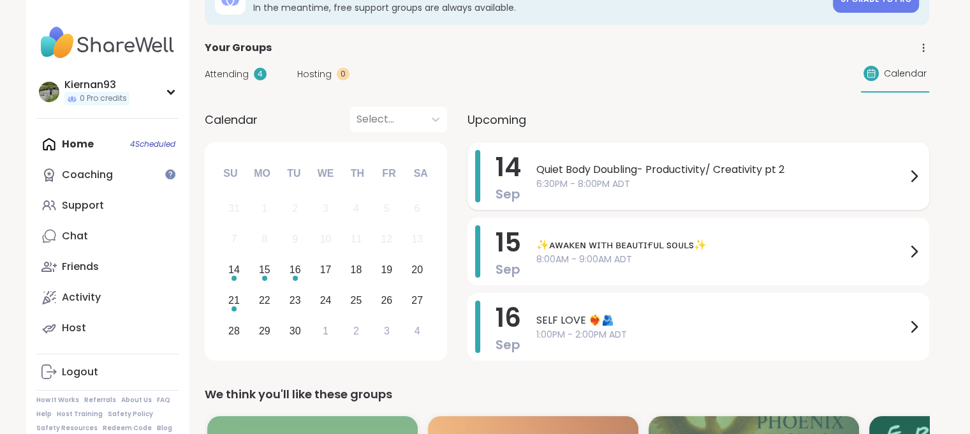
click at [889, 163] on span "Quiet Body Doubling- Productivity/ Creativity pt 2" at bounding box center [722, 169] width 370 height 15
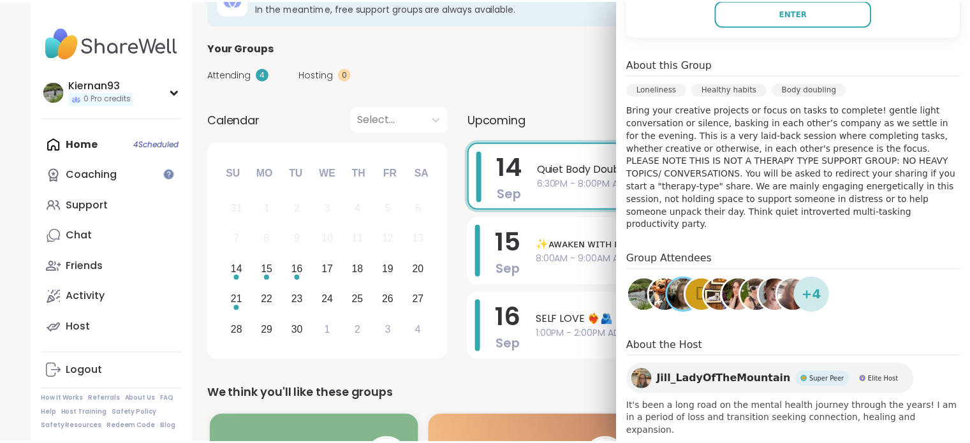
scroll to position [0, 0]
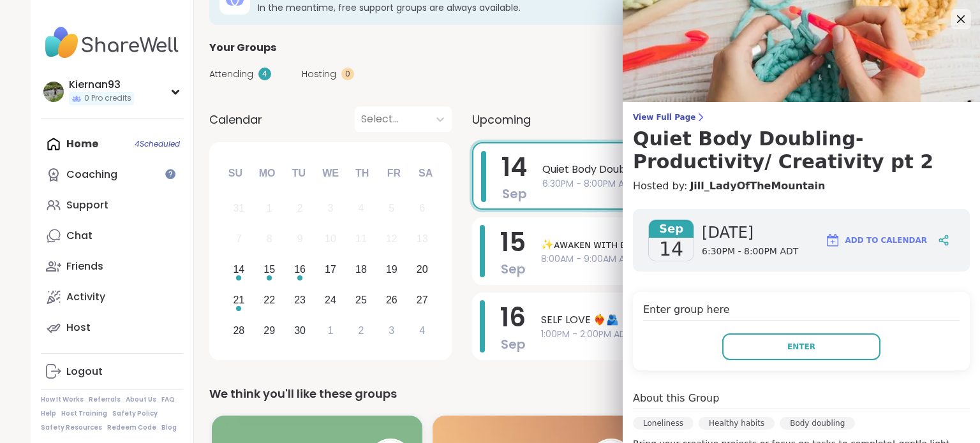
click at [524, 73] on div "Attending 4 Hosting 0 Calendar" at bounding box center [571, 74] width 725 height 37
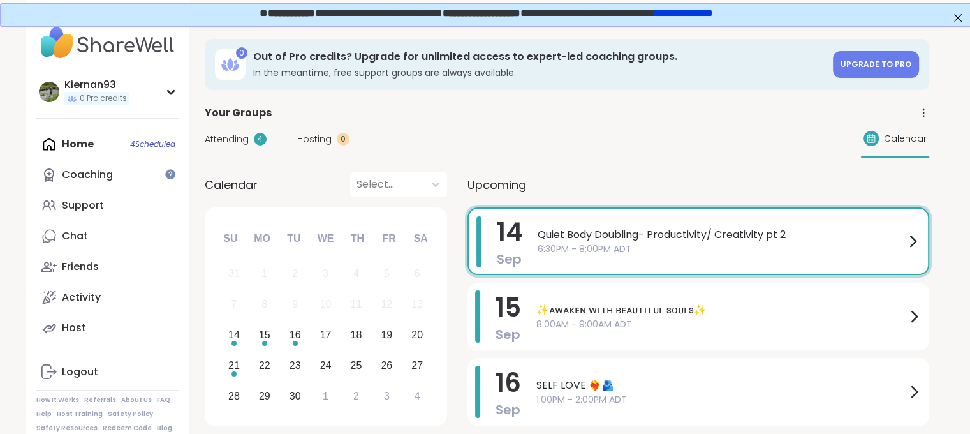
click at [916, 237] on icon at bounding box center [912, 240] width 15 height 15
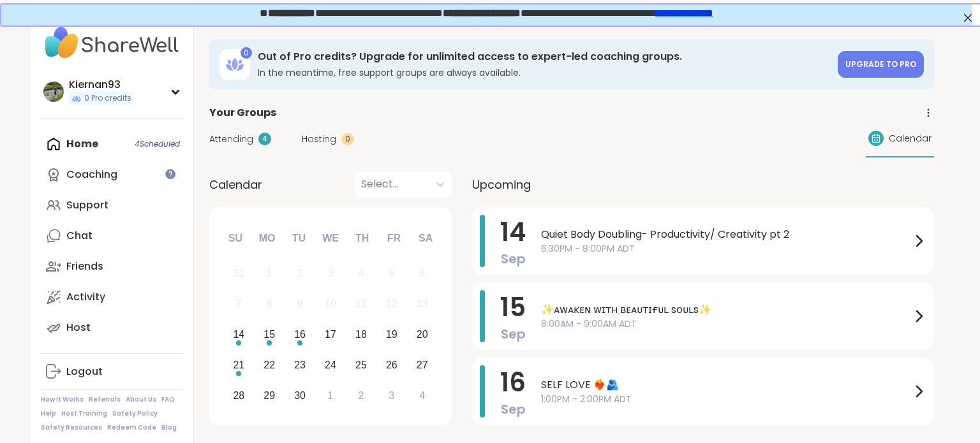
click at [445, 124] on div "Attending 4 Hosting 0 Calendar" at bounding box center [571, 139] width 725 height 37
